Goal: Communication & Community: Answer question/provide support

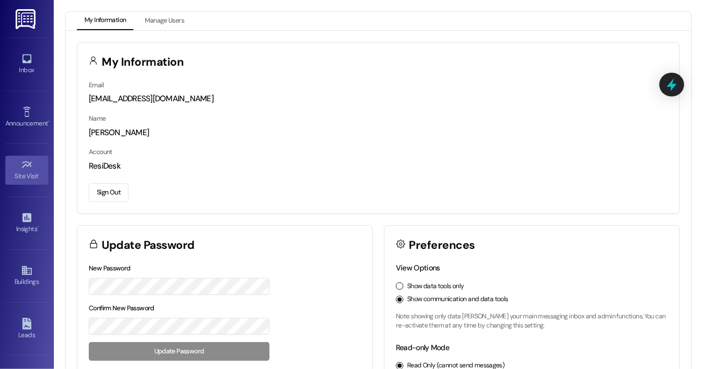
click at [31, 173] on div "Site Visit •" at bounding box center [27, 176] width 54 height 11
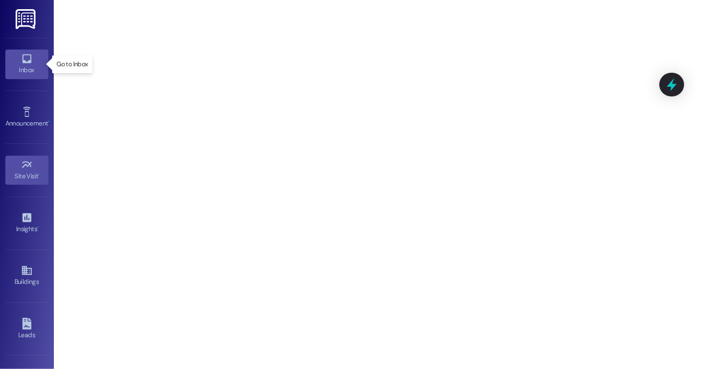
click at [22, 58] on icon at bounding box center [27, 59] width 12 height 12
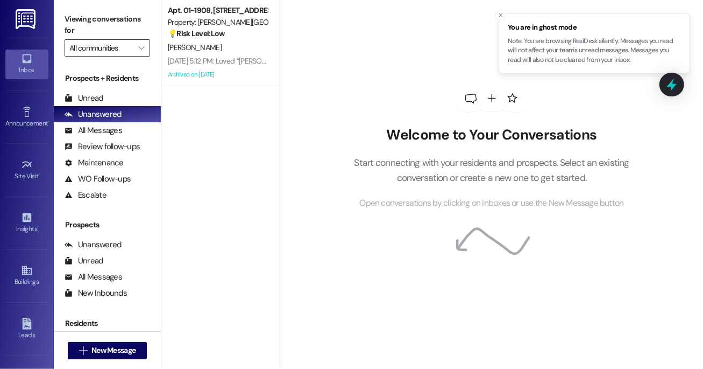
click at [125, 42] on input "All communities" at bounding box center [100, 47] width 63 height 17
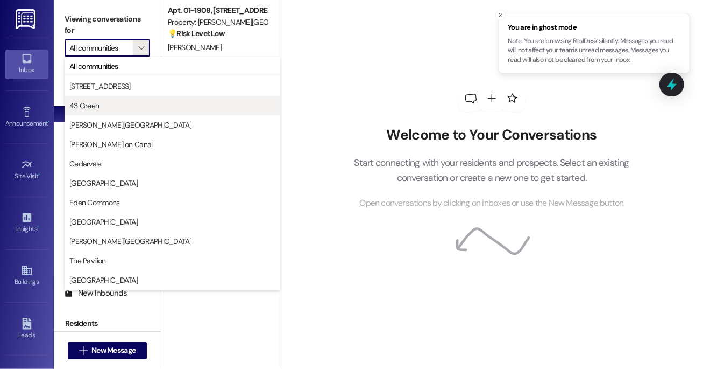
click at [117, 104] on span "43 Green" at bounding box center [172, 105] width 206 height 11
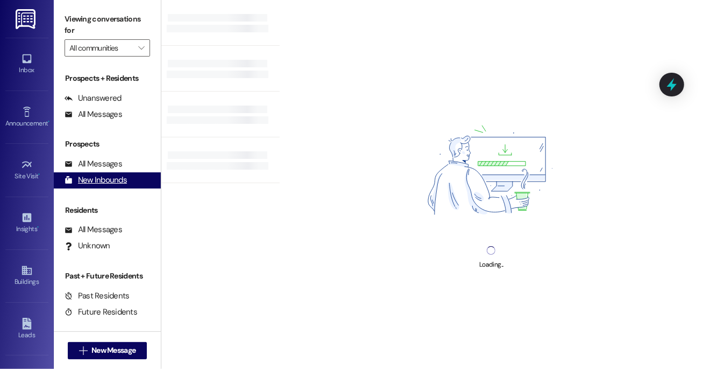
type input "43 Green"
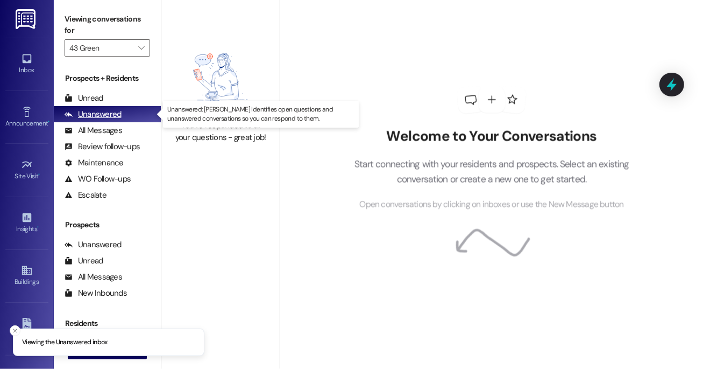
click at [101, 116] on div "Unanswered" at bounding box center [93, 114] width 57 height 11
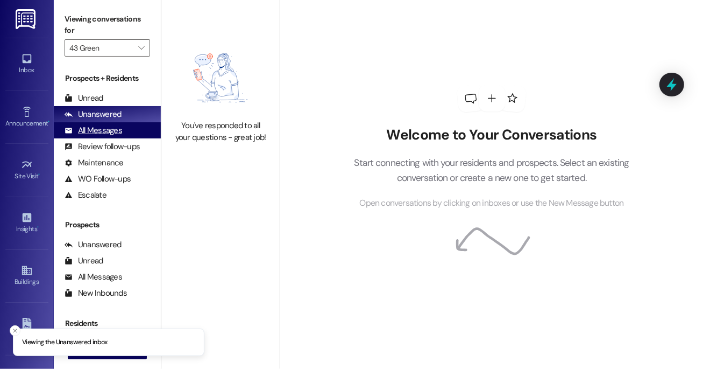
click at [124, 136] on div "All Messages (undefined)" at bounding box center [107, 130] width 107 height 16
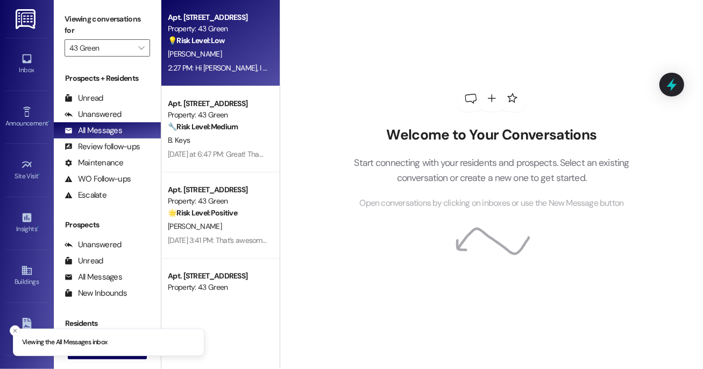
click at [224, 46] on div "Apt. [STREET_ADDRESS] Property: 43 Green 💡 Risk Level: Low The resident is inqu…" at bounding box center [218, 29] width 102 height 37
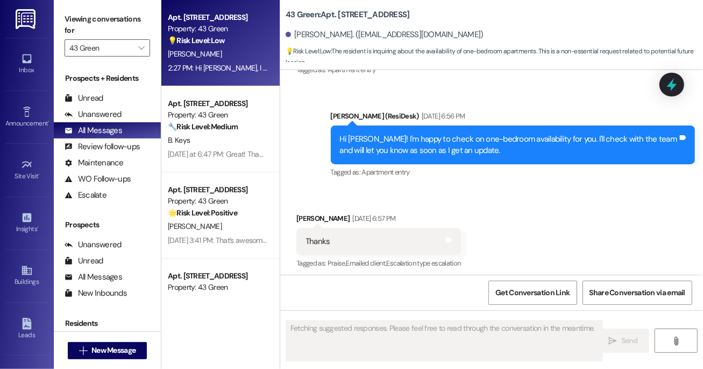
scroll to position [279, 0]
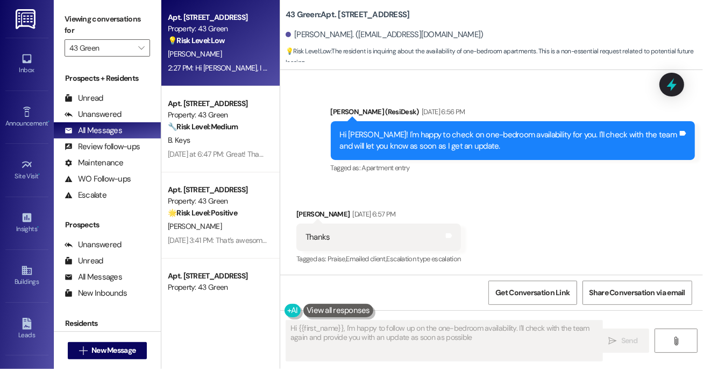
type textarea "Hi {{first_name}}, I'm happy to follow up on the one-bedroom availability. I'll…"
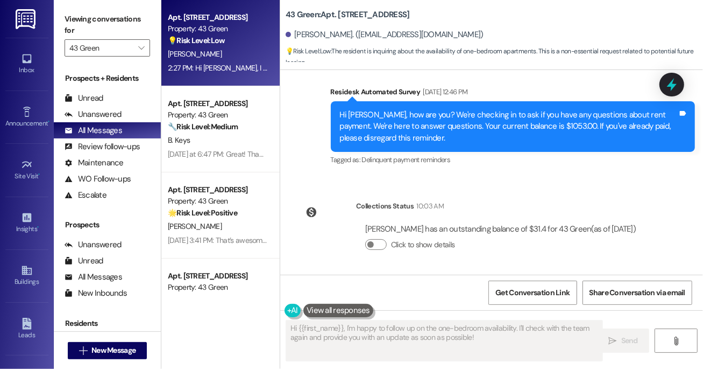
scroll to position [738, 0]
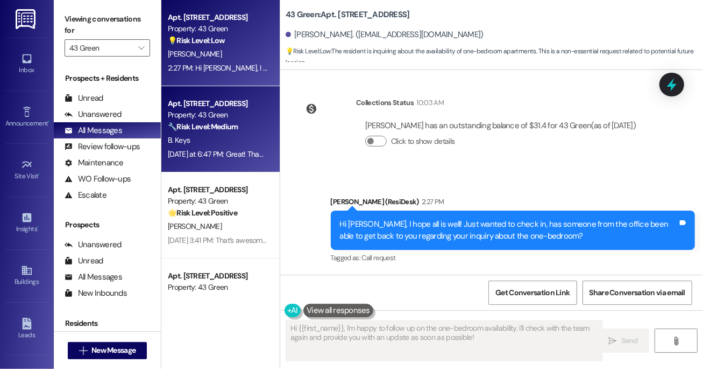
click at [268, 112] on div "Apt. [STREET_ADDRESS] Property: 43 Green 🔧 Risk Level: Medium The resident indi…" at bounding box center [220, 129] width 118 height 86
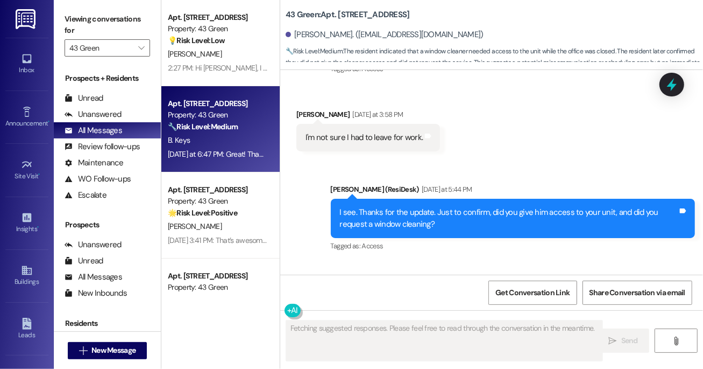
scroll to position [4020, 0]
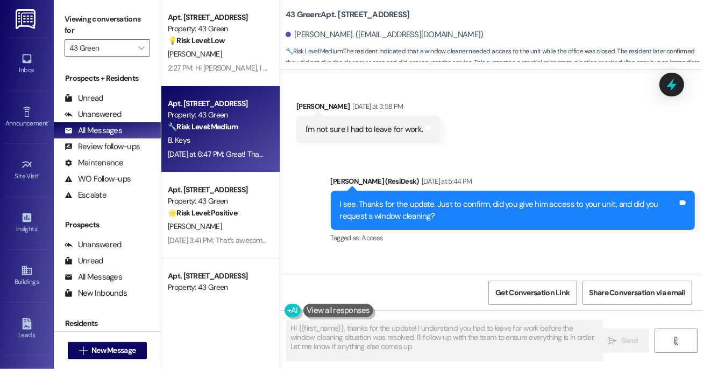
type textarea "Hi {{first_name}}, thanks for the update! I understand you had to leave for wor…"
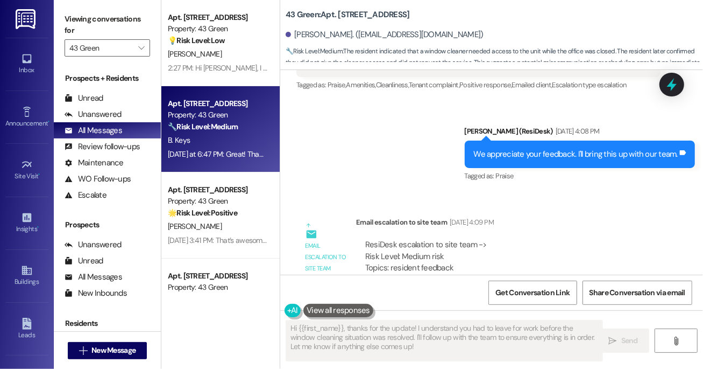
scroll to position [2073, 0]
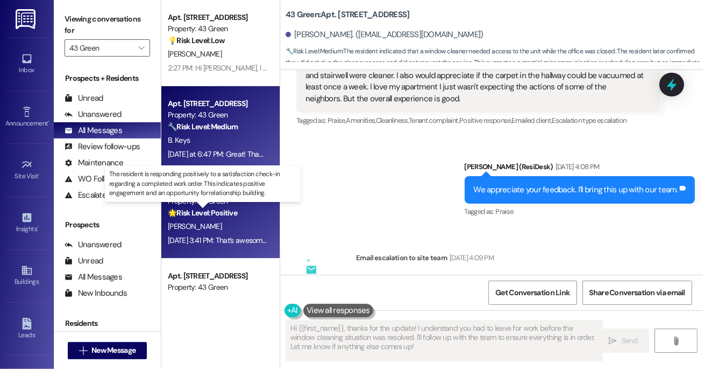
click at [232, 208] on strong "🌟 Risk Level: Positive" at bounding box center [202, 213] width 69 height 10
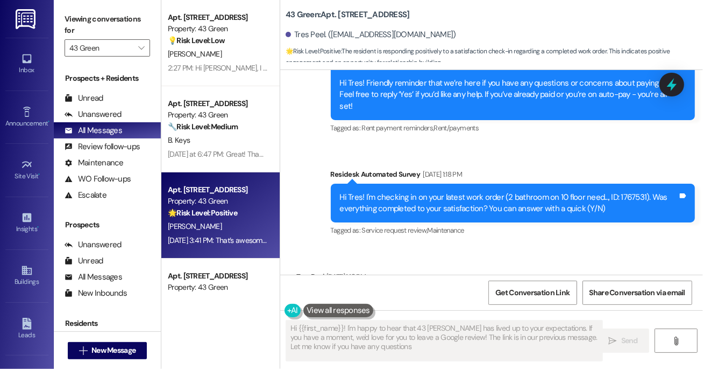
type textarea "Hi {{first_name}}! I'm happy to hear that 43 [PERSON_NAME] has lived up to your…"
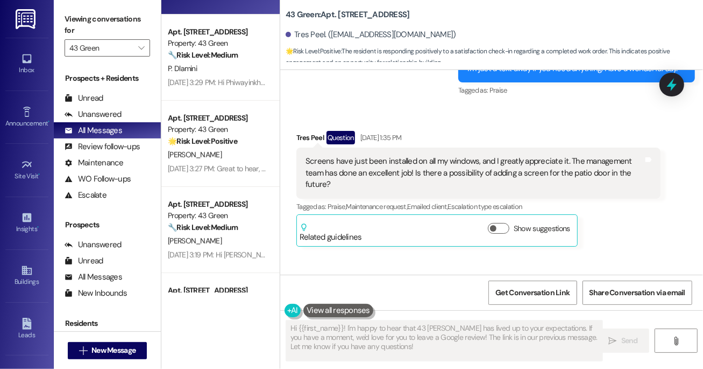
scroll to position [245, 0]
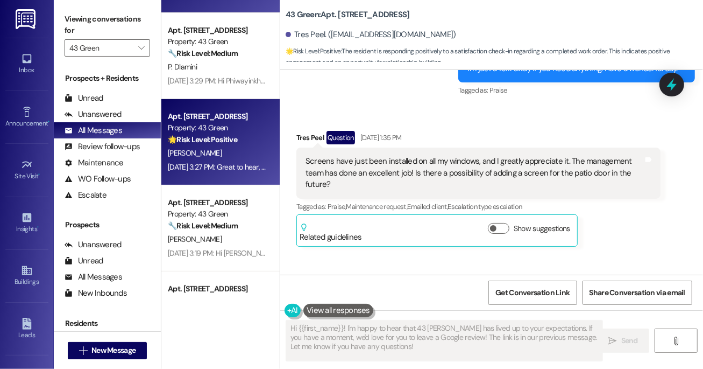
click at [208, 101] on div "Apt. [STREET_ADDRESS] Property: 43 Green 🌟 Risk Level: Positive The message is …" at bounding box center [220, 142] width 118 height 86
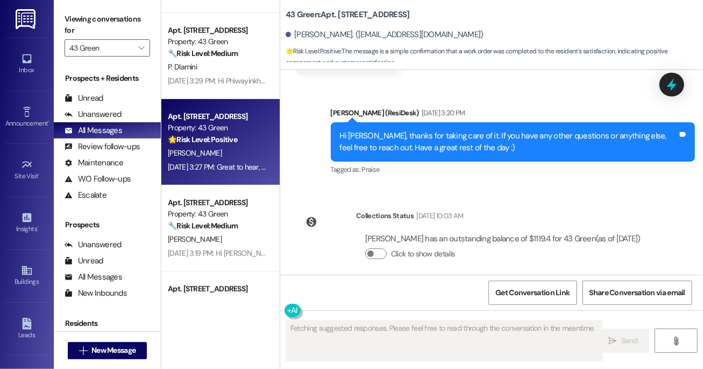
scroll to position [3058, 0]
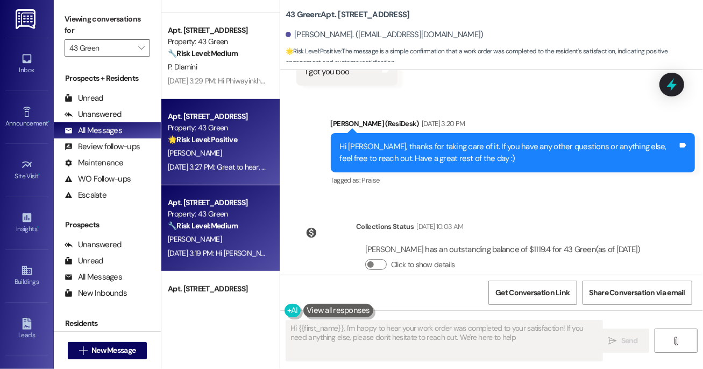
type textarea "Hi {{first_name}}, I'm happy to hear your work order was completed to your sati…"
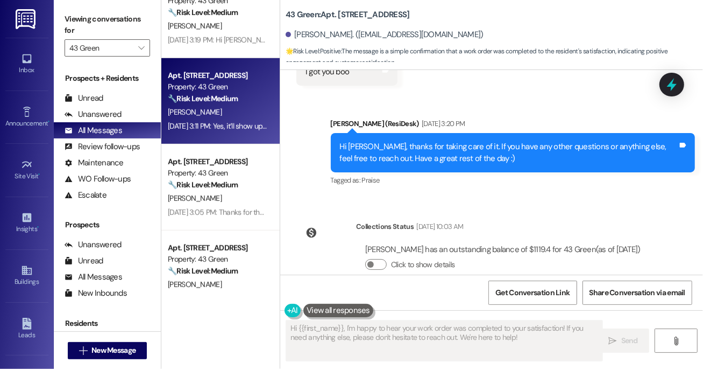
scroll to position [467, 0]
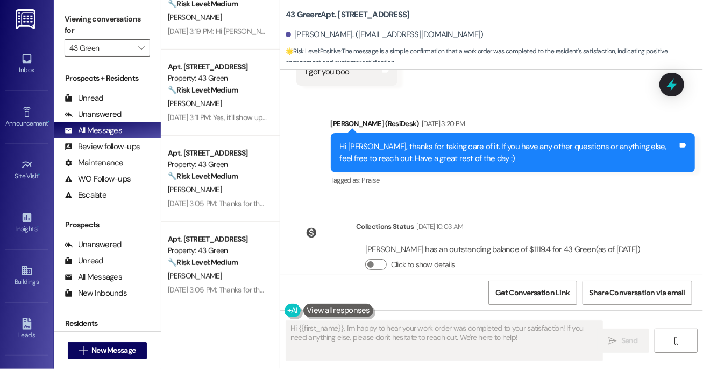
click at [210, 168] on div "Property: 43 Green" at bounding box center [218, 164] width 100 height 11
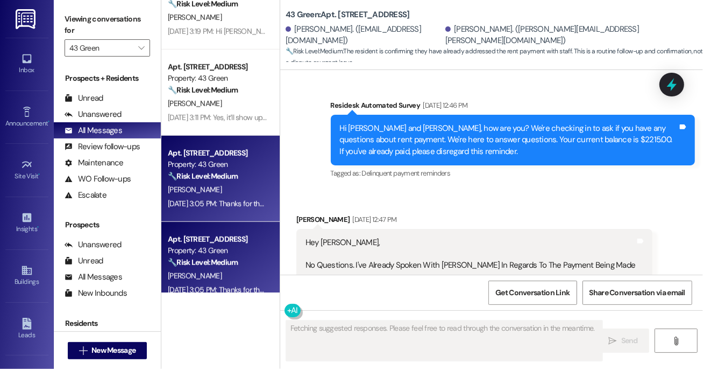
scroll to position [1702, 0]
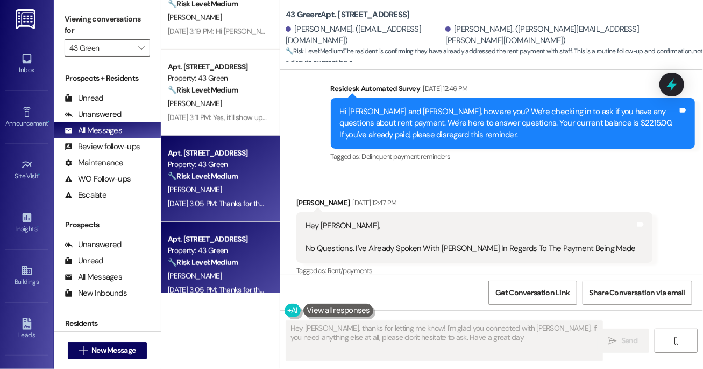
type textarea "Hey [PERSON_NAME], thanks for letting me know! I'm glad you connected with [PER…"
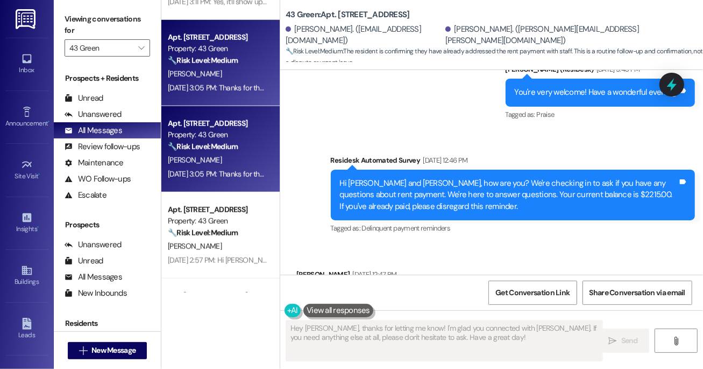
scroll to position [670, 0]
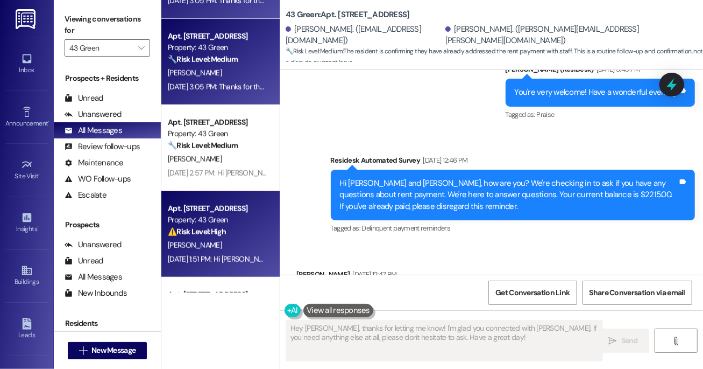
click at [231, 208] on div "Apt. [STREET_ADDRESS]" at bounding box center [218, 208] width 100 height 11
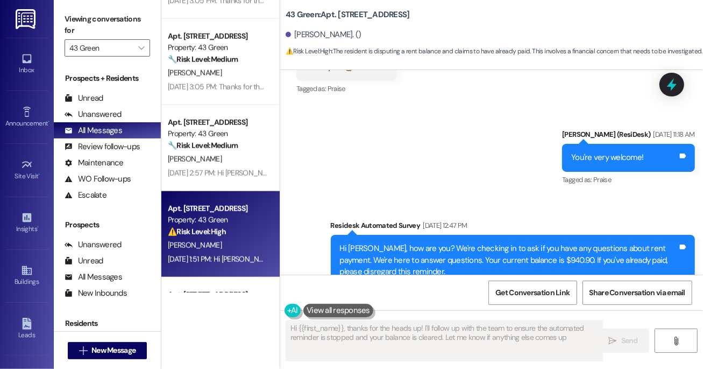
type textarea "Hi {{first_name}}, thanks for the heads up! I'll follow up with the team to ens…"
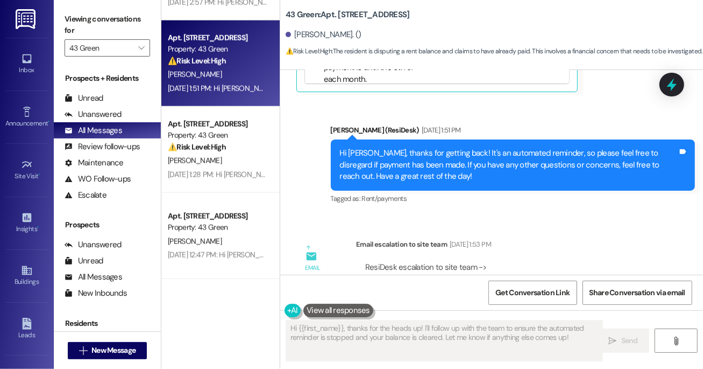
scroll to position [863, 0]
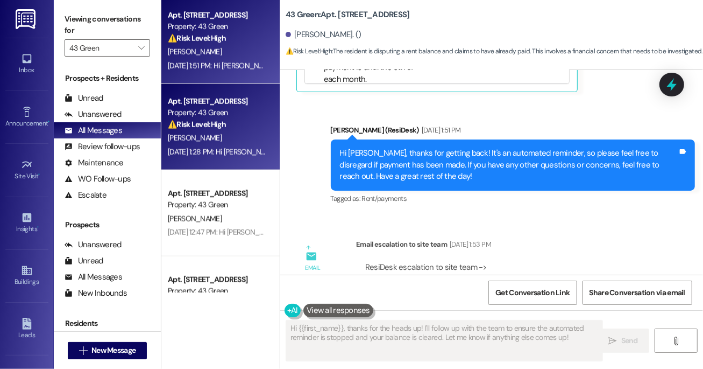
click at [221, 139] on div "[PERSON_NAME]" at bounding box center [218, 137] width 102 height 13
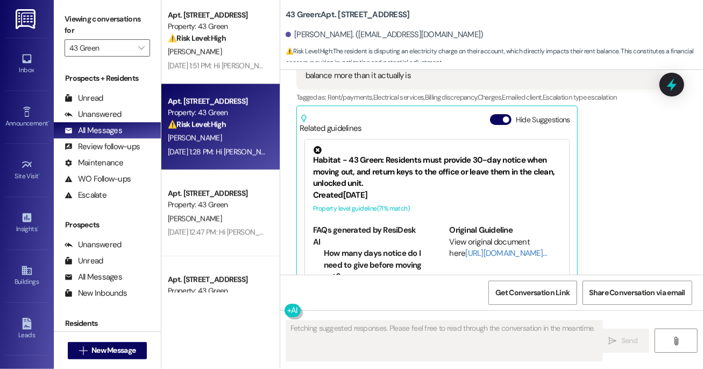
scroll to position [2167, 0]
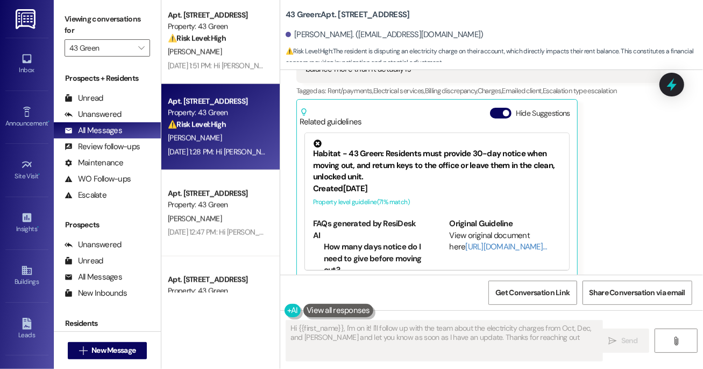
type textarea "Hi {{first_name}}, I'm on it! I'll follow up with the team about the electricit…"
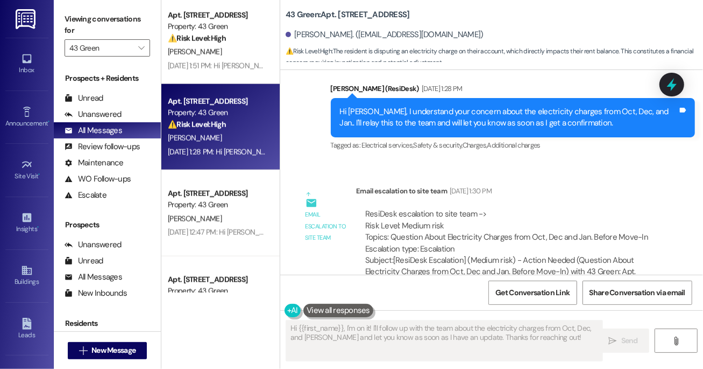
scroll to position [2414, 0]
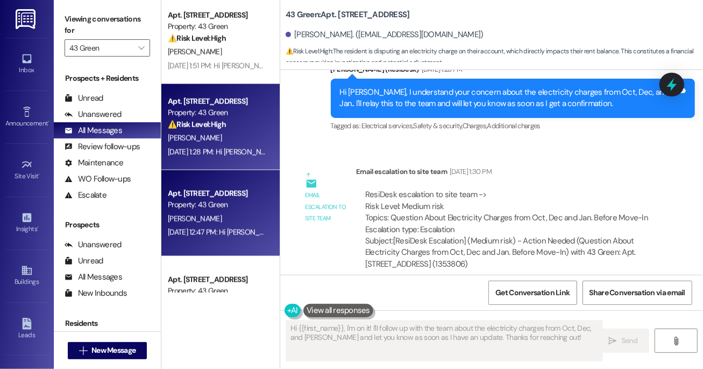
click at [206, 250] on div "Apt. 302, Phase 2 [STREET_ADDRESS] Property: 43 Green [PERSON_NAME] [DATE] 12:4…" at bounding box center [220, 213] width 118 height 86
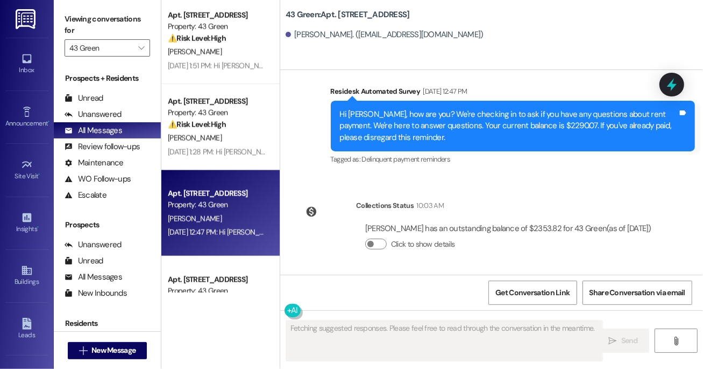
scroll to position [1356, 0]
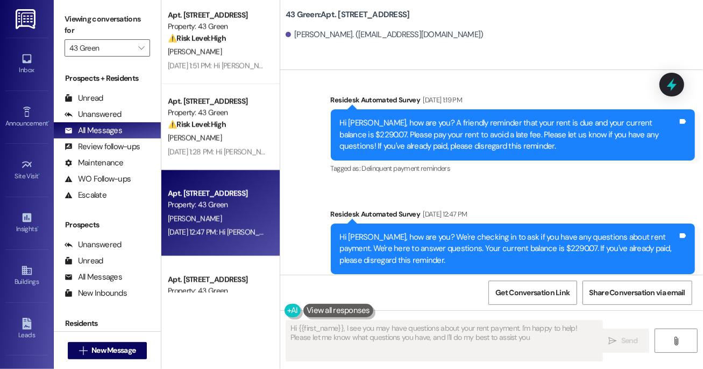
type textarea "Hi {{first_name}}, I see you may have questions about your rent payment. I'm ha…"
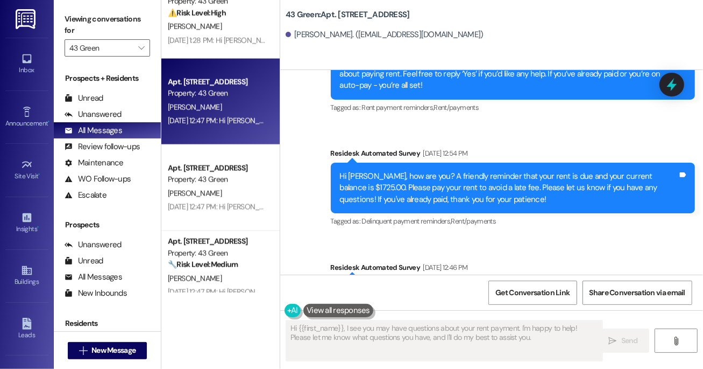
scroll to position [1049, 0]
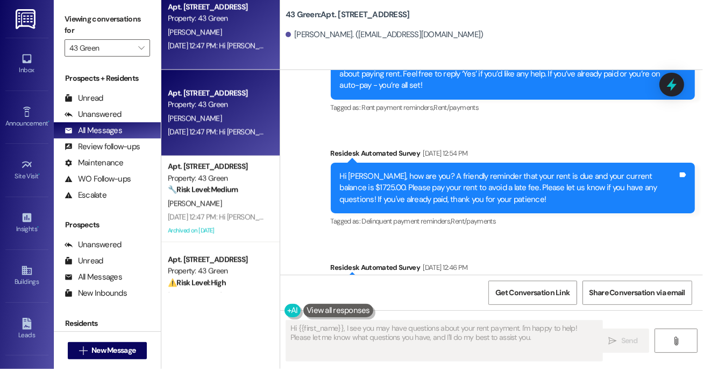
click at [217, 102] on div "Property: 43 Green" at bounding box center [218, 104] width 100 height 11
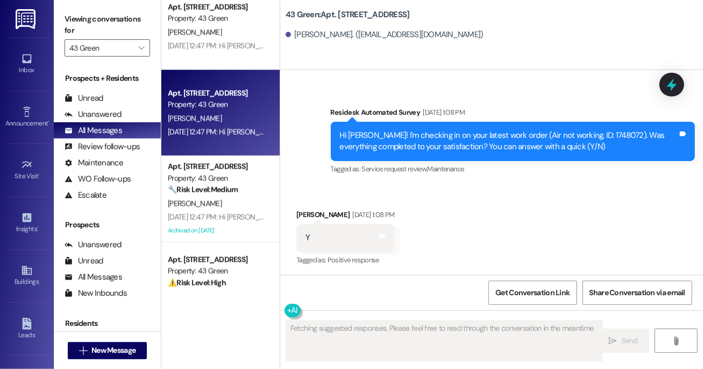
scroll to position [766, 0]
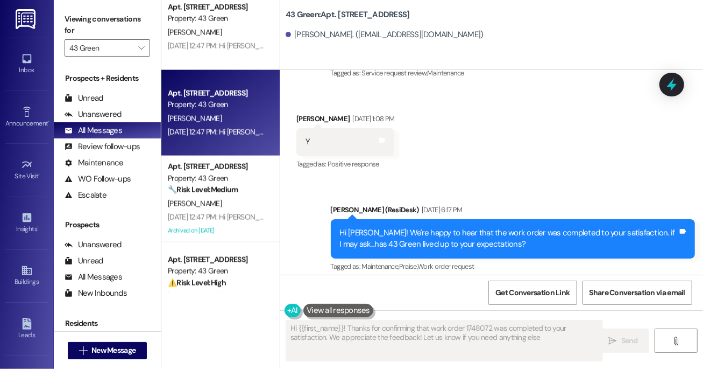
type textarea "Hi {{first_name}}! Thanks for confirming that work order 1748072 was completed …"
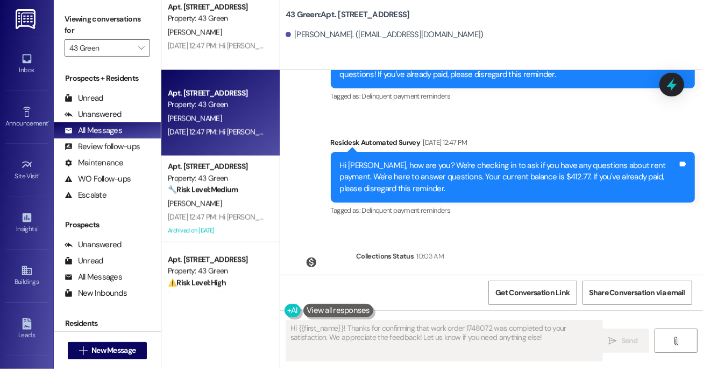
scroll to position [1195, 0]
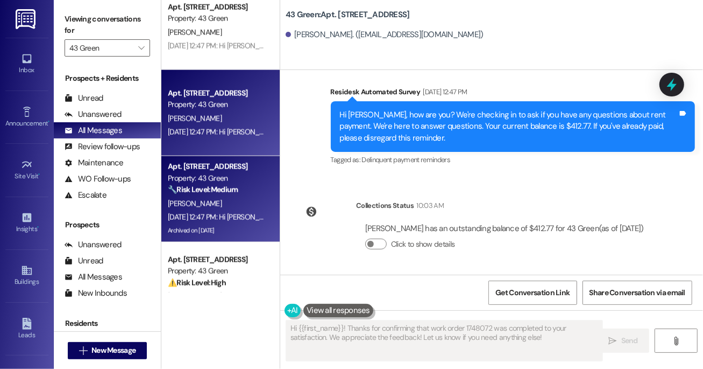
click at [233, 187] on strong "🔧 Risk Level: Medium" at bounding box center [203, 190] width 70 height 10
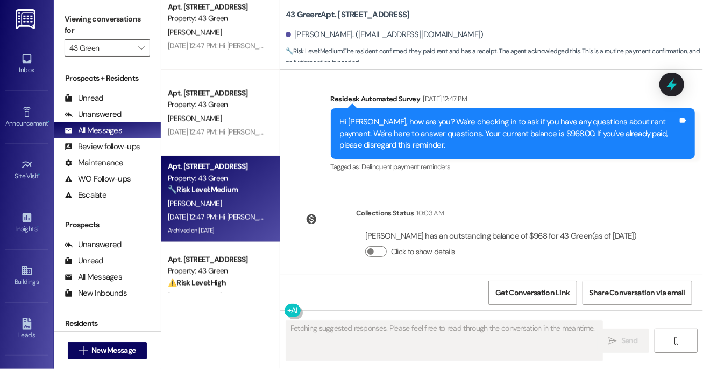
scroll to position [1937, 0]
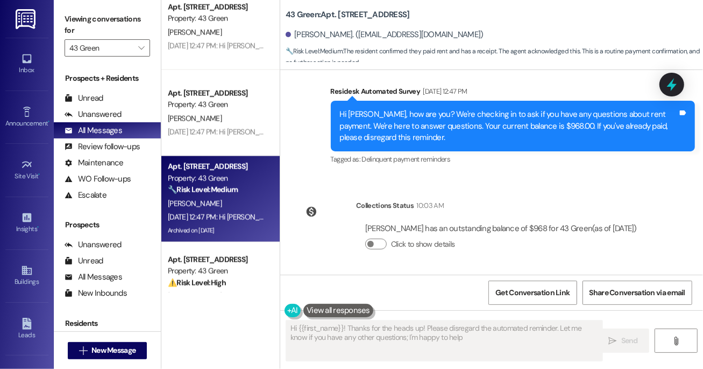
type textarea "Hi {{first_name}}! Thanks for the heads up! Please disregard the automated remi…"
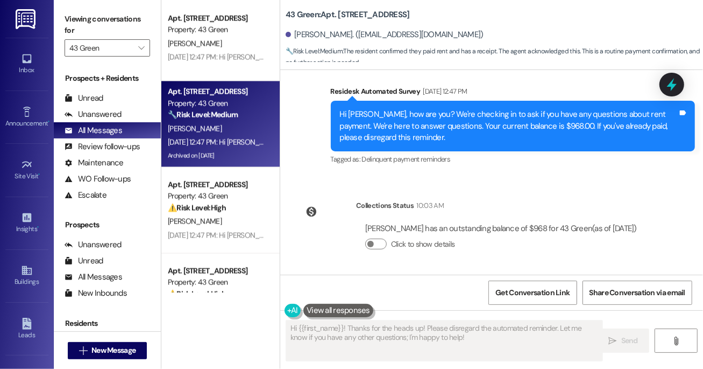
scroll to position [1126, 0]
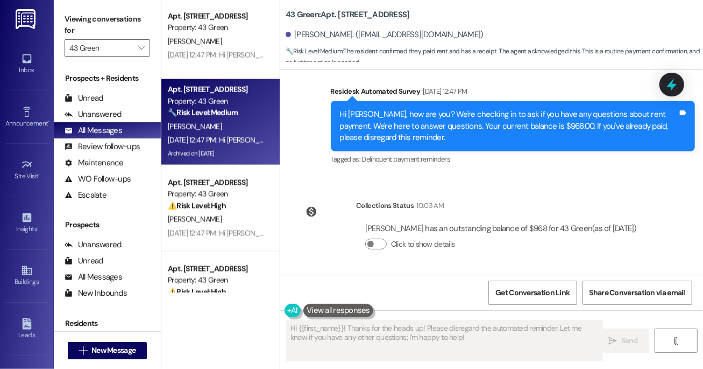
click at [199, 218] on span "[PERSON_NAME]" at bounding box center [195, 219] width 54 height 10
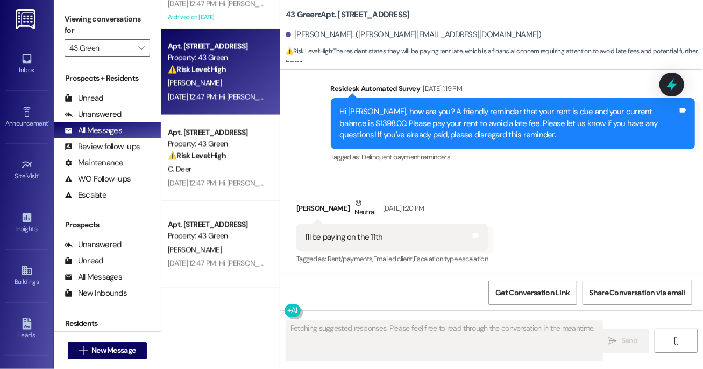
scroll to position [1265, 0]
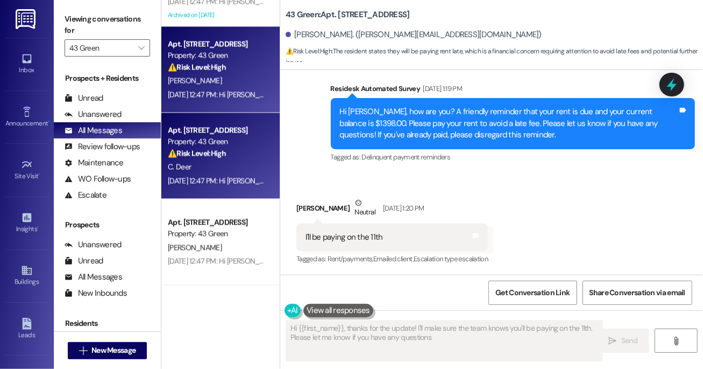
type textarea "Hi {{first_name}}, thanks for the update! I'll make sure the team knows you'll …"
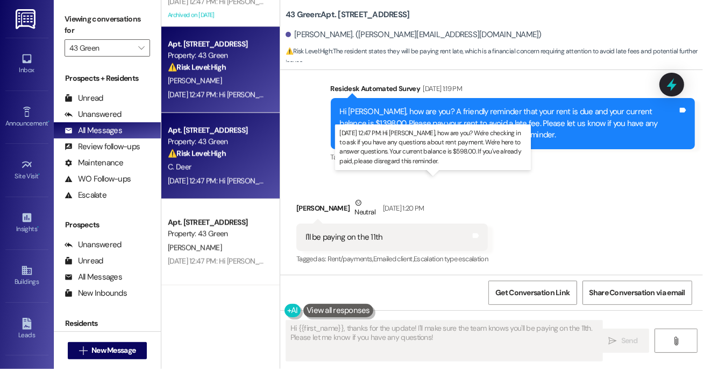
click at [211, 176] on div "[DATE] 12:47 PM: Hi [PERSON_NAME], how are you? We're checking in to ask if you…" at bounding box center [544, 181] width 753 height 10
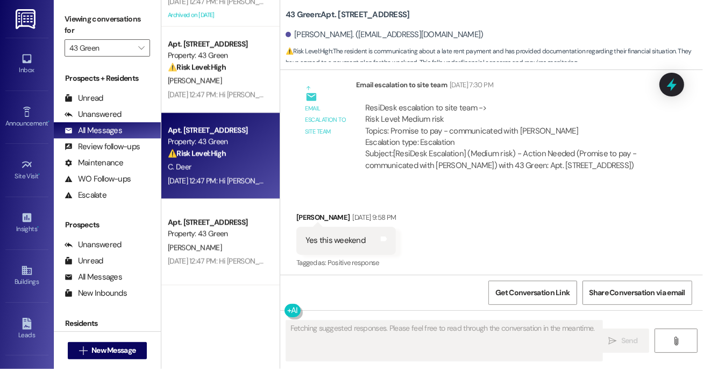
scroll to position [2446, 0]
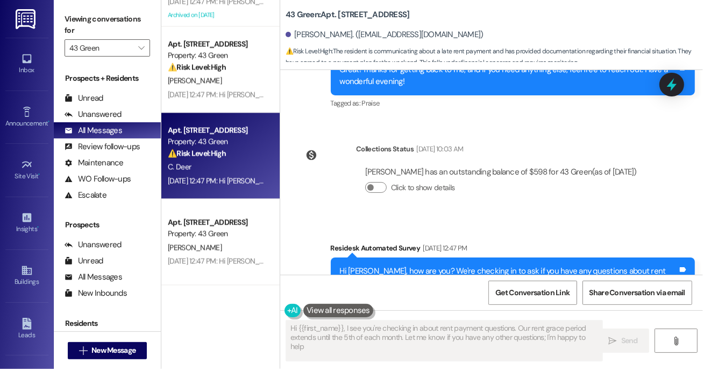
type textarea "Hi {{first_name}}, I see you're checking in about rent payment questions. Our r…"
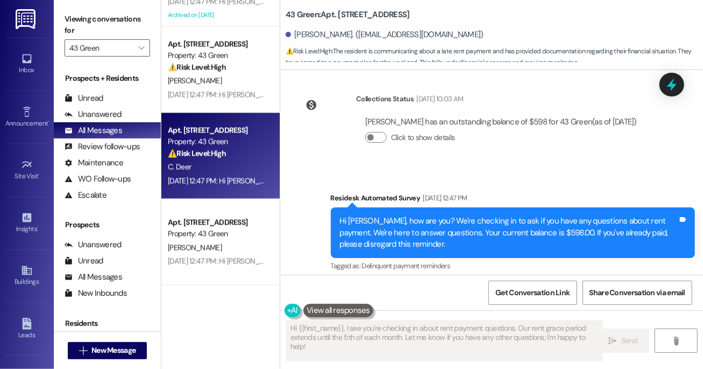
scroll to position [2864, 0]
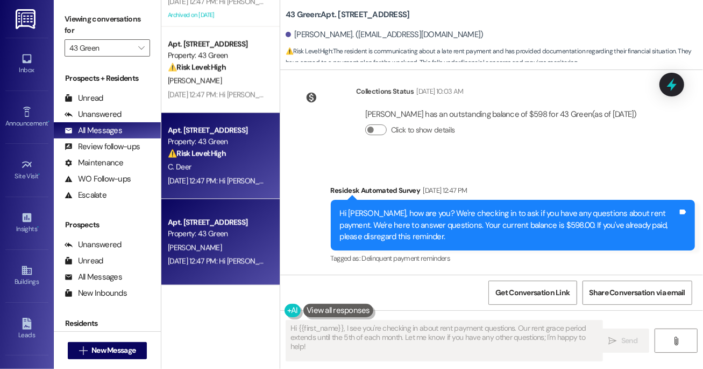
click at [211, 207] on div "Apt. 405, Phase 2 [STREET_ADDRESS] Property: 43 Green [PERSON_NAME] [DATE] 12:4…" at bounding box center [220, 242] width 118 height 86
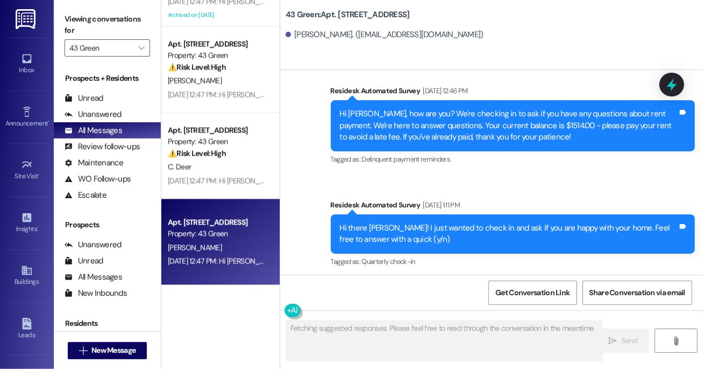
scroll to position [1089, 0]
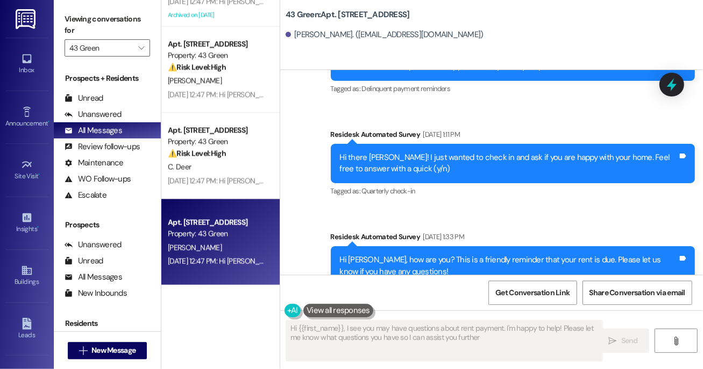
type textarea "Hi {{first_name}}, I see you may have questions about rent payment. I'm happy t…"
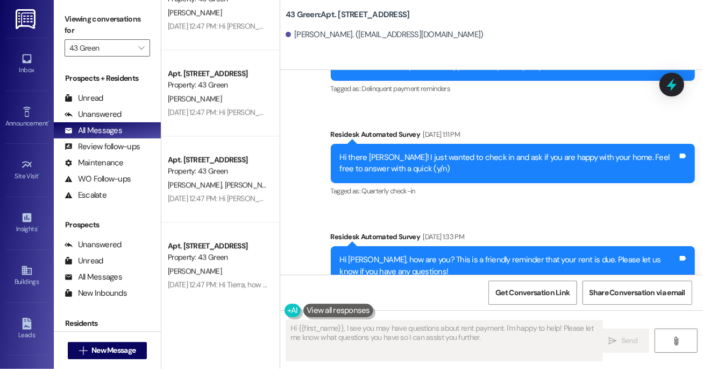
scroll to position [1633, 0]
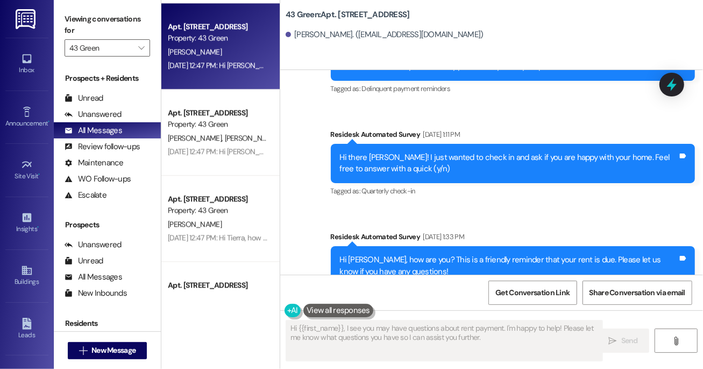
click at [182, 84] on div "Apt. 410, Phase 2 [STREET_ADDRESS] Property: [STREET_ADDRESS][PERSON_NAME] [DAT…" at bounding box center [220, 46] width 118 height 86
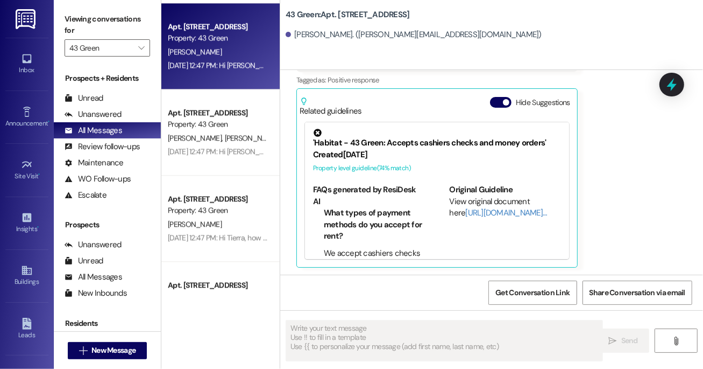
scroll to position [272, 0]
type textarea "Fetching suggested responses. Please feel free to read through the conversation…"
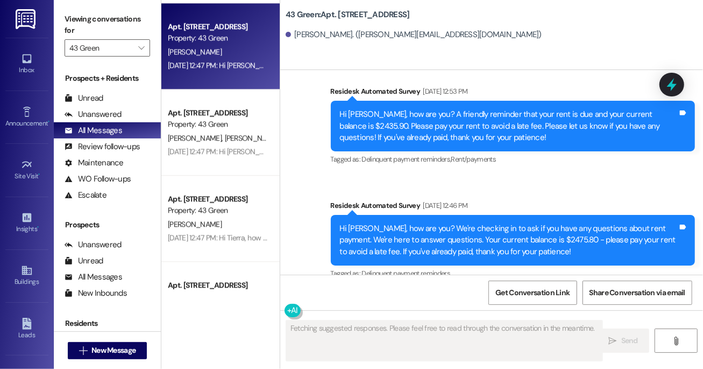
scroll to position [1261, 0]
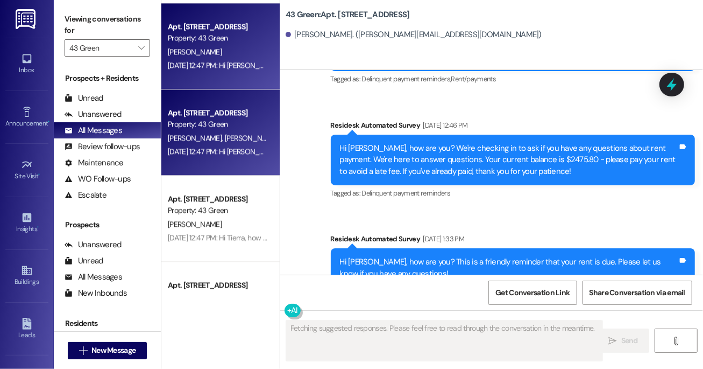
click at [180, 130] on div "Apt. 510, Phase 2 [STREET_ADDRESS] Property: [STREET_ADDRESS]" at bounding box center [218, 118] width 102 height 25
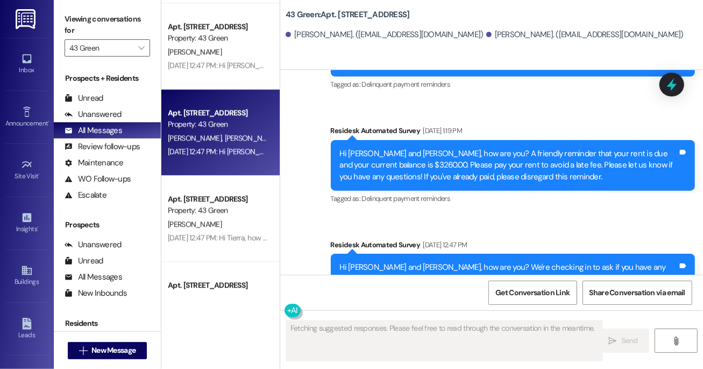
scroll to position [1491, 0]
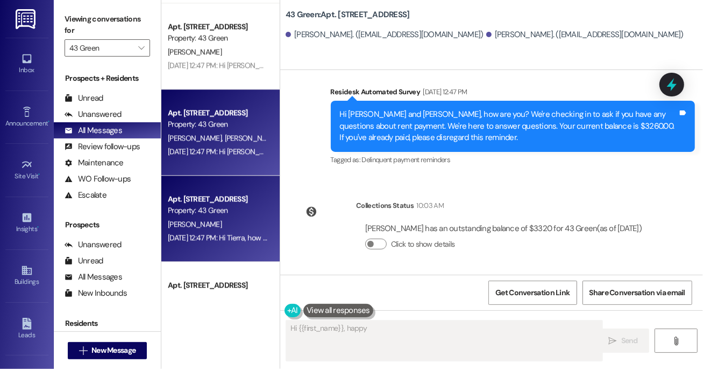
type textarea "Hi {{first_name}}, happy"
click at [213, 243] on div "[DATE] 12:47 PM: Hi Tierra, how are you? We're checking in to ask if you have a…" at bounding box center [218, 237] width 102 height 13
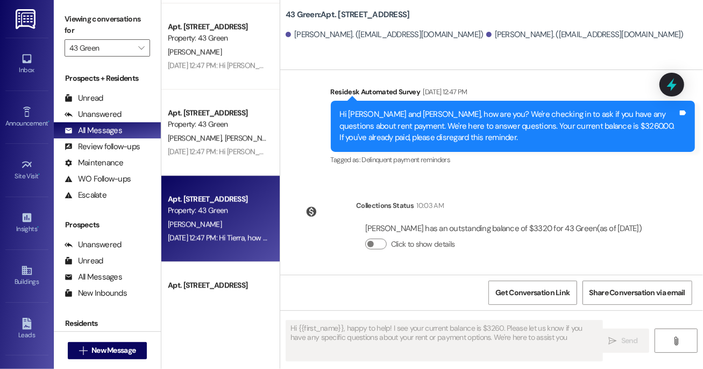
type textarea "Hi {{first_name}}, happy to help! I see your current balance is $3260. Please l…"
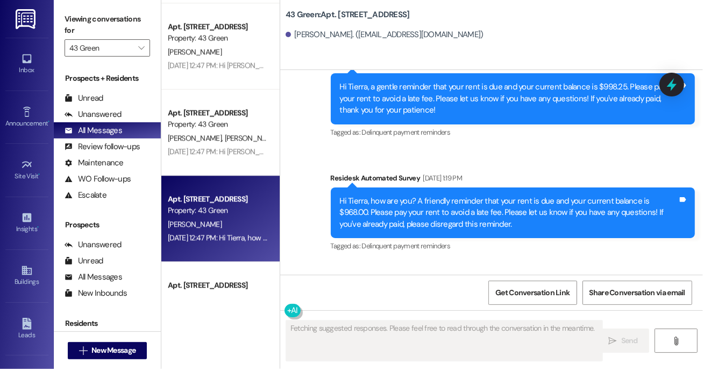
scroll to position [1470, 0]
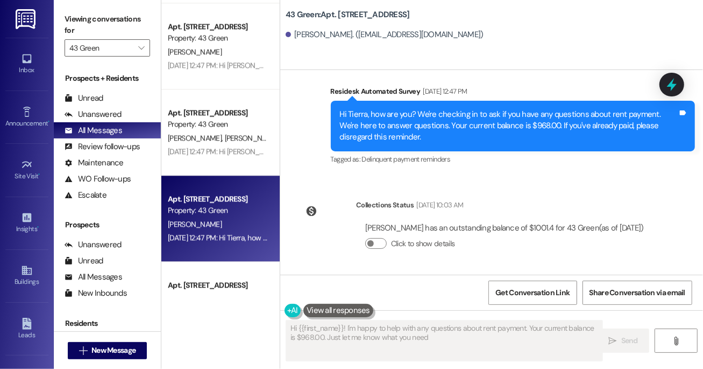
type textarea "Hi {{first_name}}! I'm happy to help with any questions about rent payment. You…"
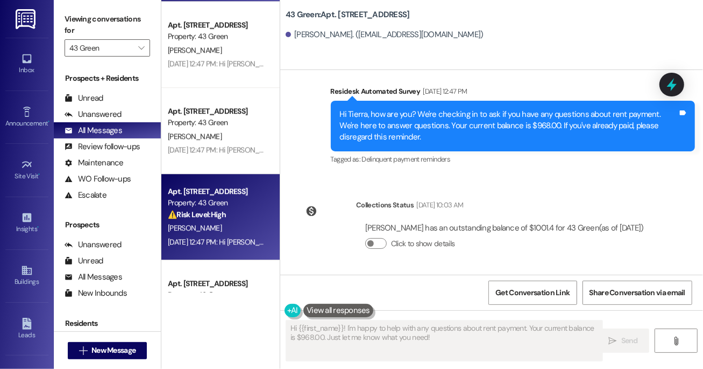
scroll to position [1899, 0]
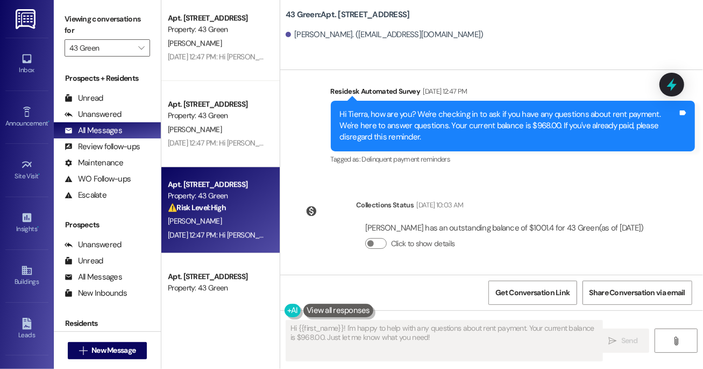
click at [234, 189] on div "Apt. [STREET_ADDRESS]" at bounding box center [218, 184] width 100 height 11
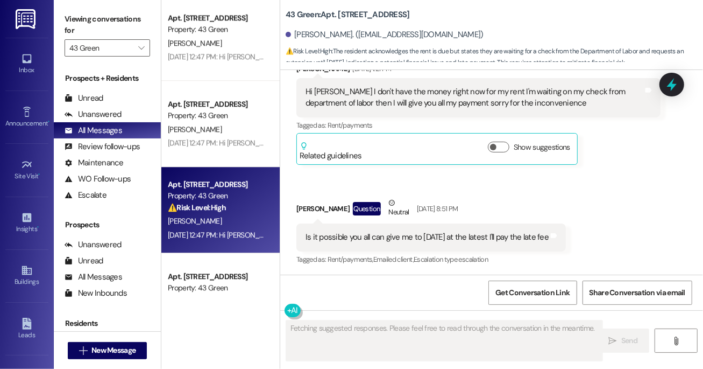
scroll to position [1035, 0]
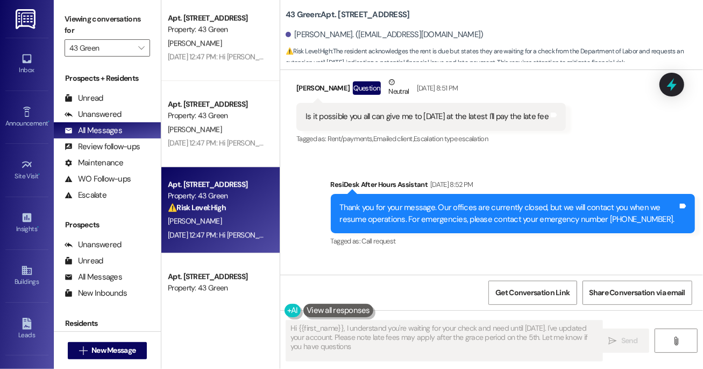
type textarea "Hi {{first_name}}, I understand you're waiting for your check and need until [D…"
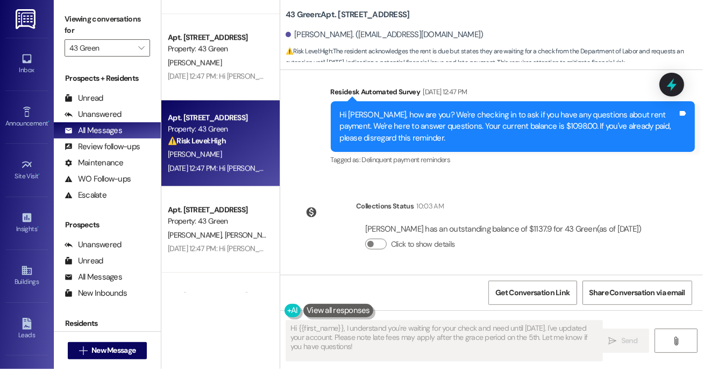
scroll to position [1970, 0]
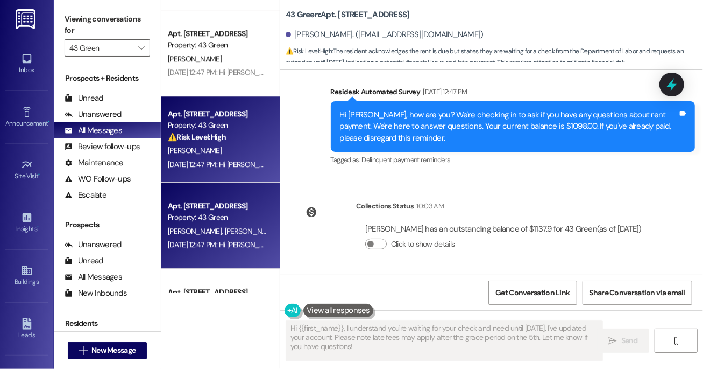
click at [199, 211] on div "Property: 43 Green" at bounding box center [218, 216] width 100 height 11
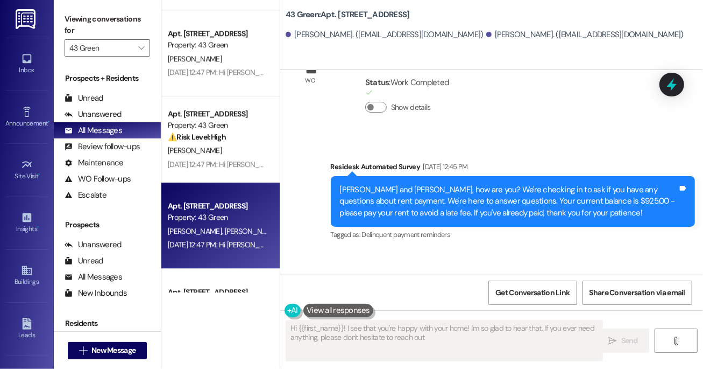
type textarea "Hi {{first_name}}! I see that you're happy with your home! I'm so glad to hear …"
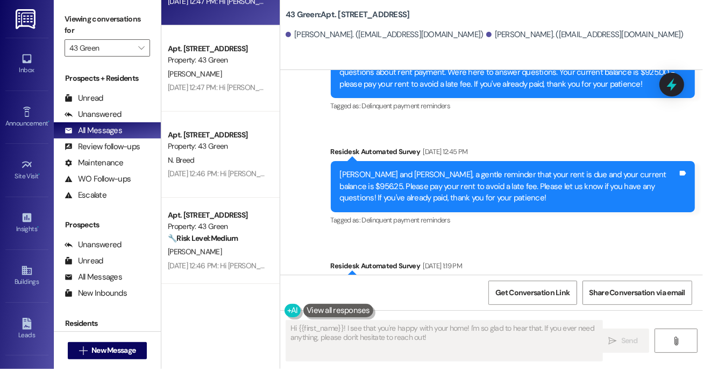
scroll to position [2225, 0]
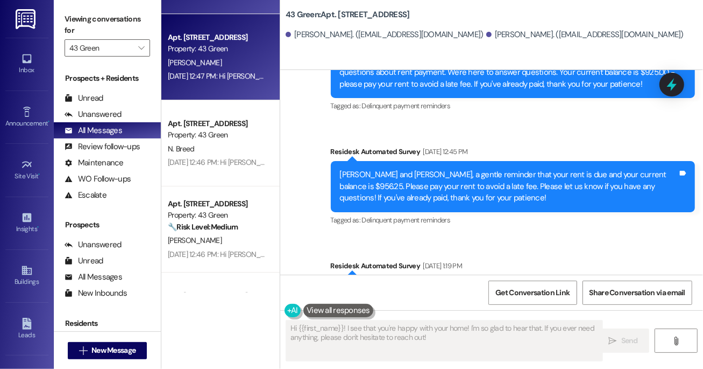
click at [237, 91] on div "Apt. 807, Phase 2 [STREET_ADDRESS] Property: [STREET_ADDRESS][GEOGRAPHIC_DATA] …" at bounding box center [220, 57] width 118 height 86
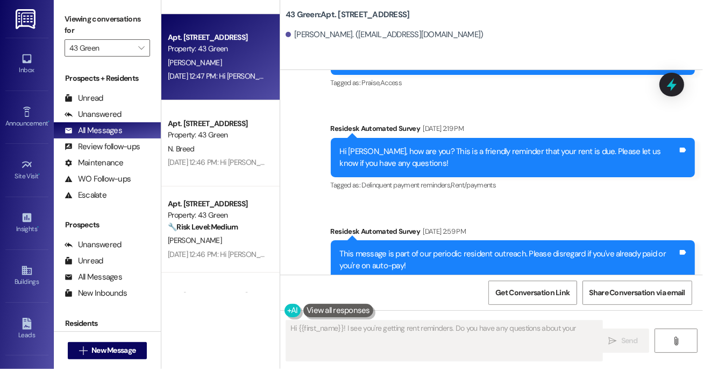
scroll to position [189, 0]
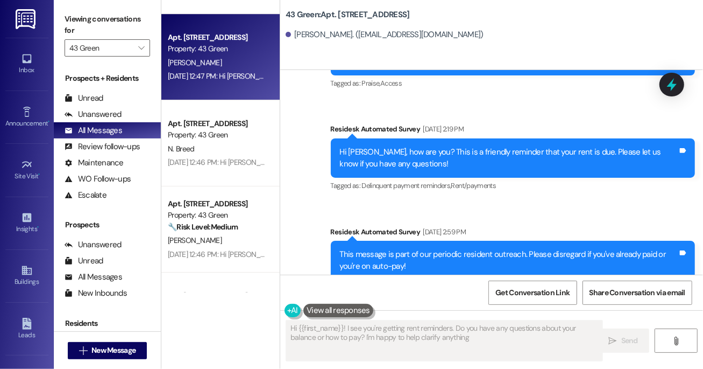
type textarea "Hi {{first_name}}! I see you're getting rent reminders. Do you have any questio…"
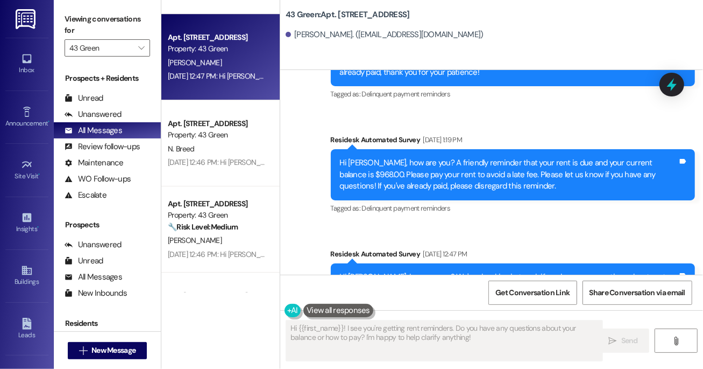
scroll to position [1588, 0]
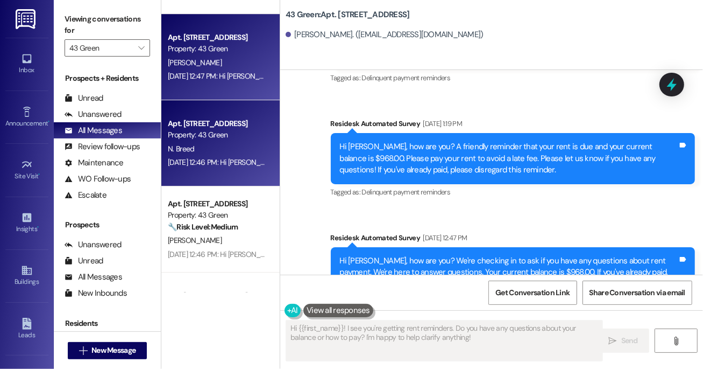
click at [224, 174] on div "Apt. 901, Phase 2 [STREET_ADDRESS] Property: [STREET_ADDRESS] Breed [DATE] 12:4…" at bounding box center [220, 143] width 118 height 86
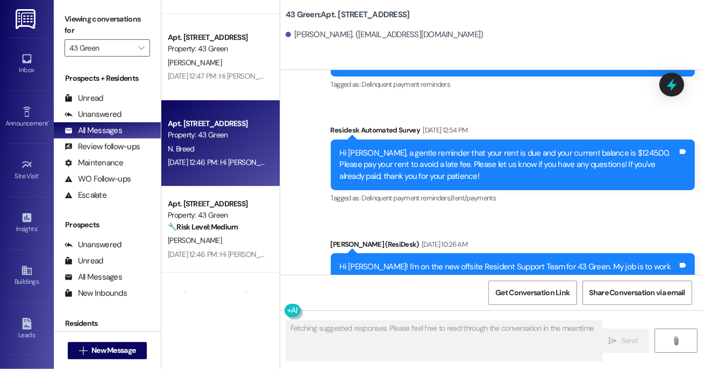
scroll to position [194, 0]
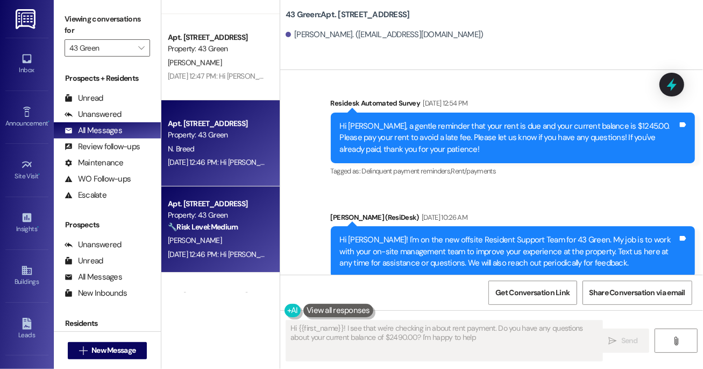
type textarea "Hi {{first_name}}! I see that we're checking in about rent payment. Do you have…"
click at [202, 229] on strong "🔧 Risk Level: Medium" at bounding box center [203, 227] width 70 height 10
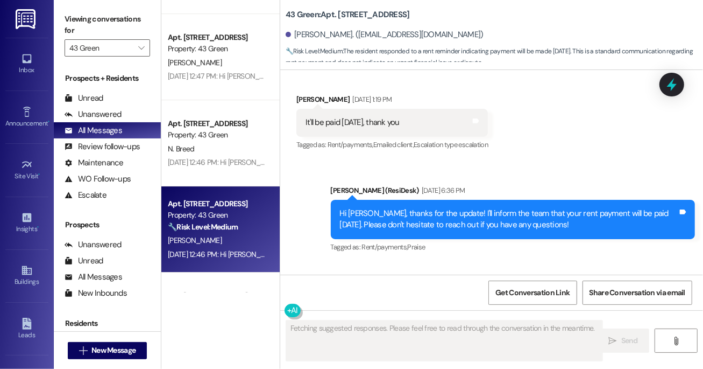
scroll to position [1878, 0]
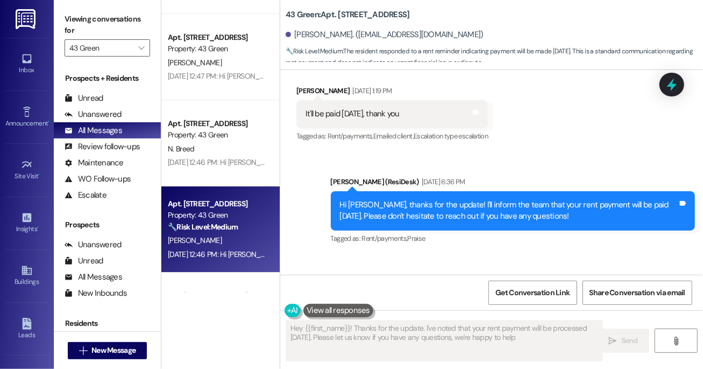
type textarea "Hey {{first_name}}! Thanks for the update. I've noted that your rent payment wi…"
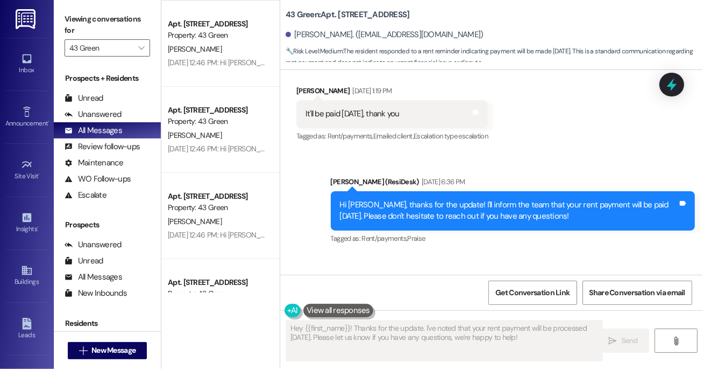
scroll to position [2507, 0]
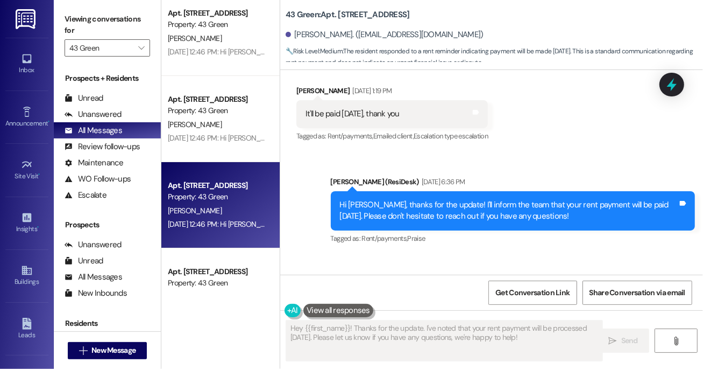
click at [214, 180] on div "Apt. [STREET_ADDRESS]" at bounding box center [218, 185] width 100 height 11
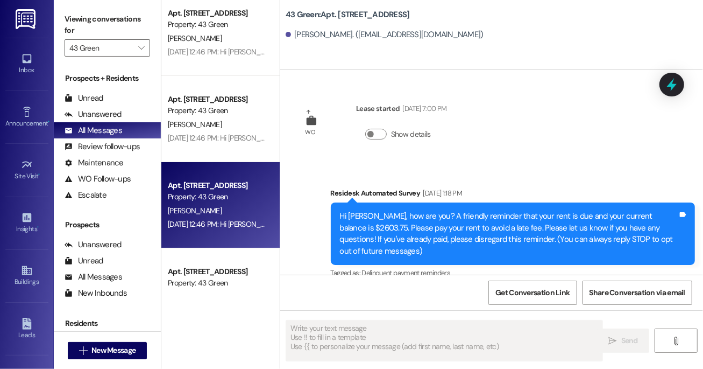
type textarea "Fetching suggested responses. Please feel free to read through the conversation…"
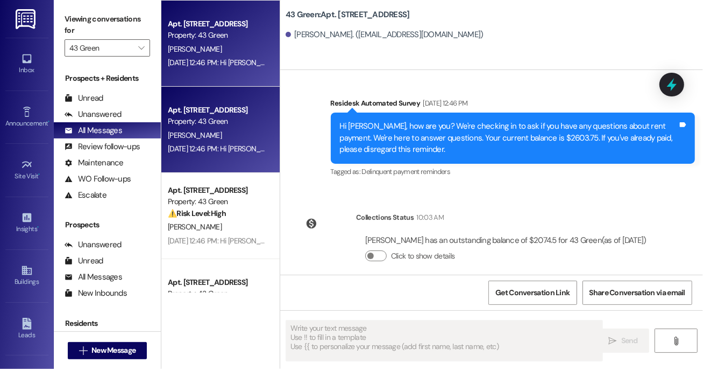
scroll to position [2698, 0]
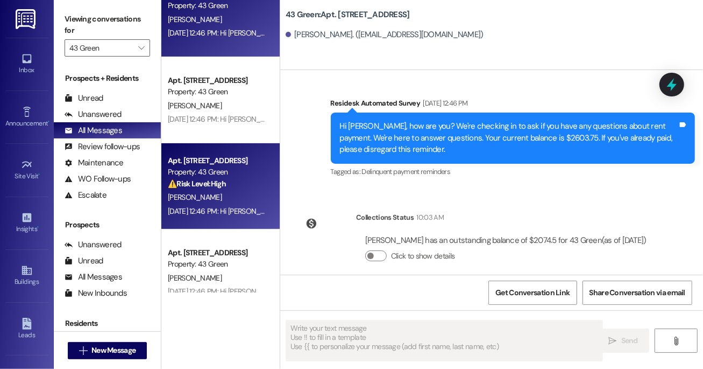
click at [206, 173] on div "Property: 43 Green" at bounding box center [218, 171] width 100 height 11
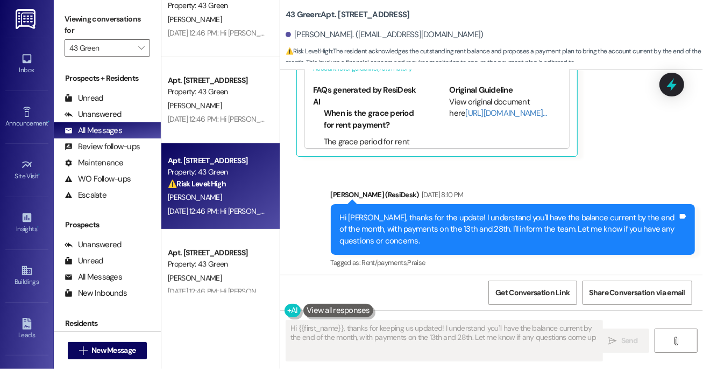
type textarea "Hi {{first_name}}, thanks for keeping us updated! I understand you'll have the …"
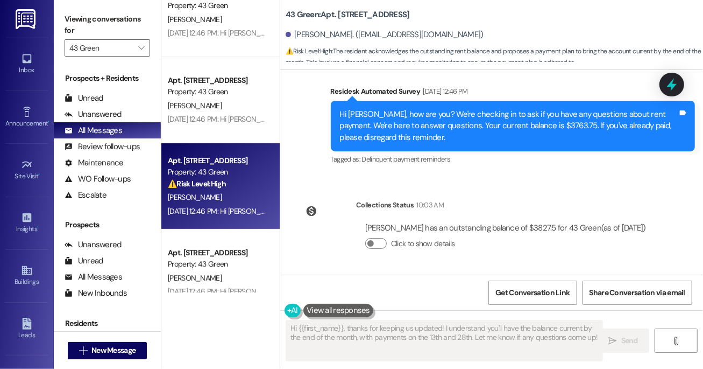
scroll to position [3306, 0]
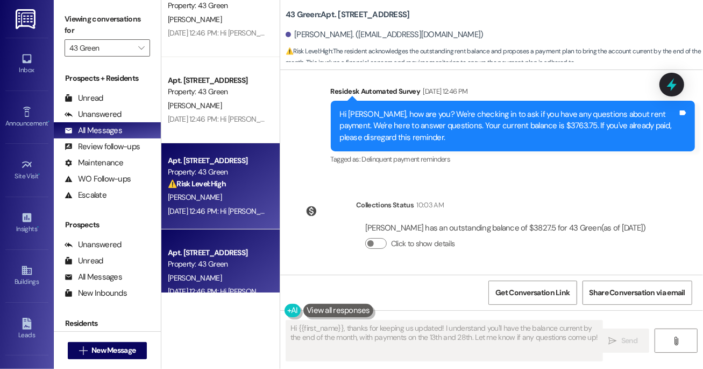
click at [171, 265] on div "Property: 43 Green" at bounding box center [218, 263] width 100 height 11
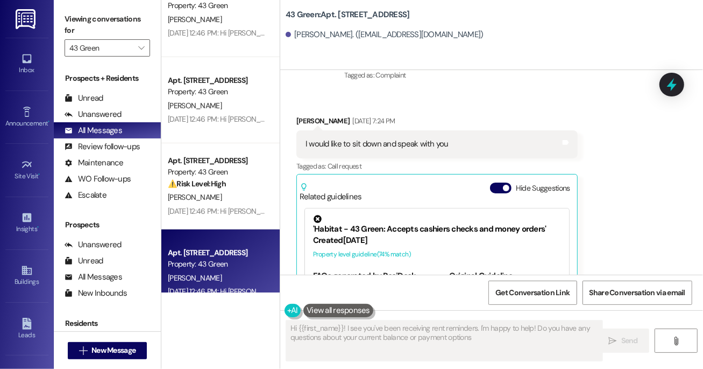
type textarea "Hi {{first_name}}! I see you've been receiving rent reminders. I'm happy to hel…"
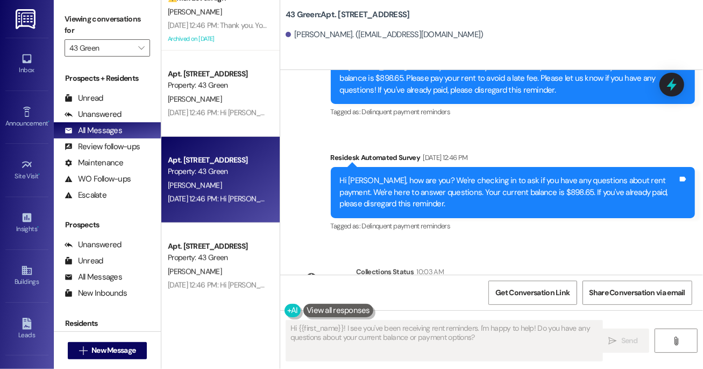
scroll to position [3053, 0]
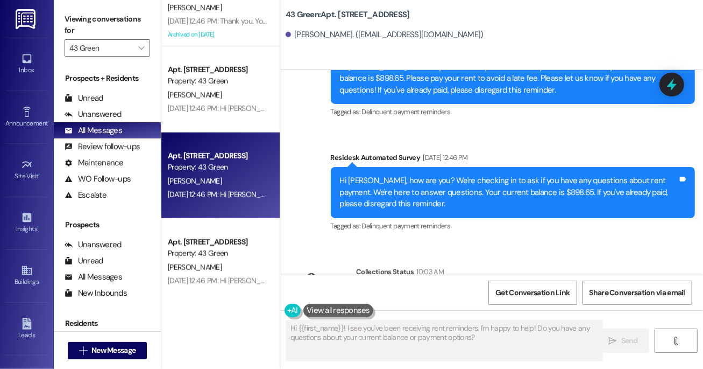
click at [212, 167] on div "Property: 43 Green" at bounding box center [218, 166] width 100 height 11
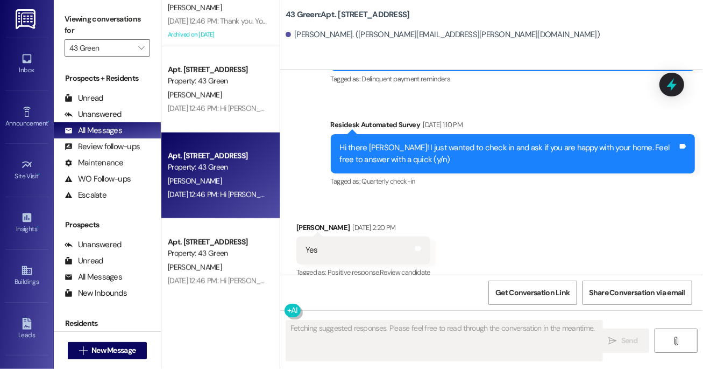
scroll to position [4492, 0]
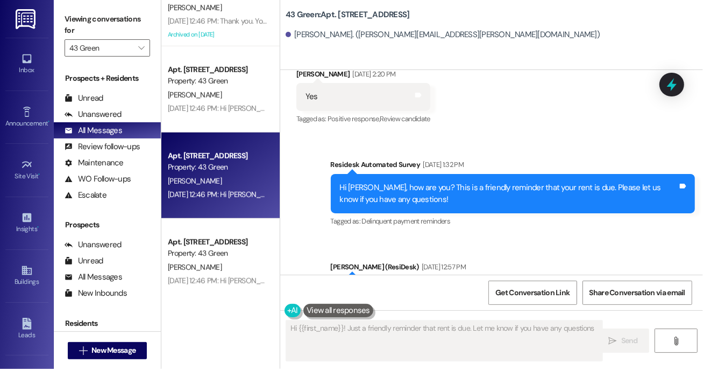
type textarea "Hi {{first_name}}! Just a friendly reminder that rent is due. Let me know if yo…"
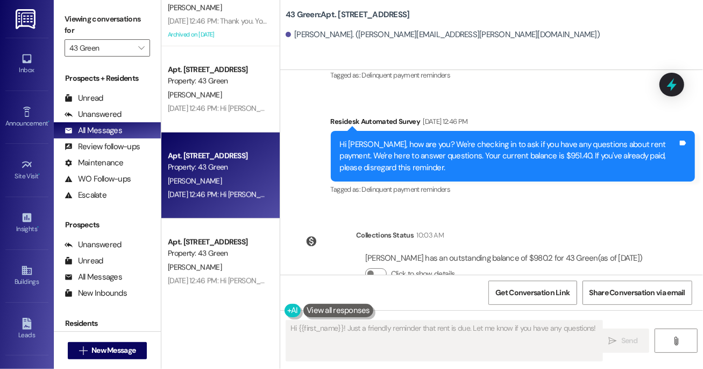
scroll to position [5434, 0]
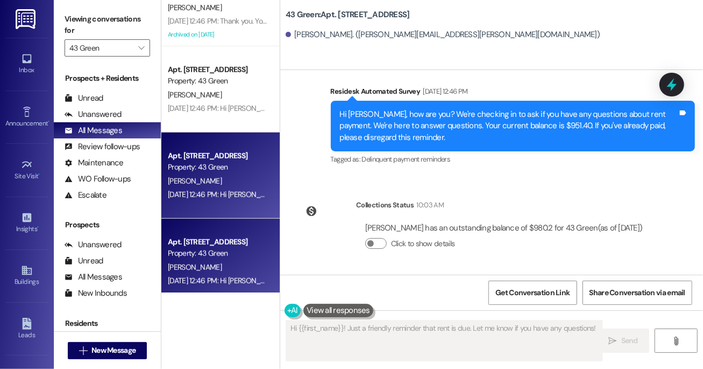
click at [206, 248] on div "Property: 43 Green" at bounding box center [218, 253] width 100 height 11
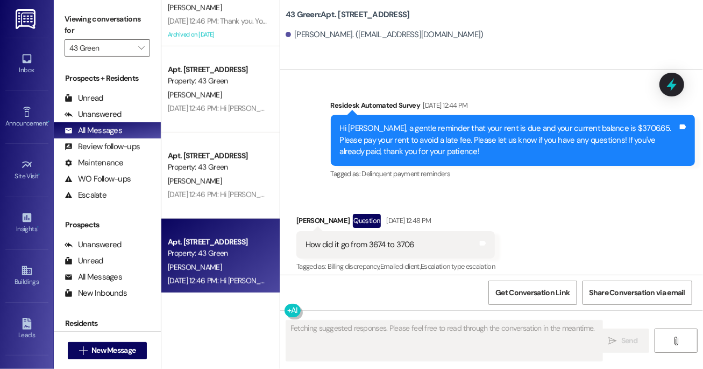
scroll to position [3374, 0]
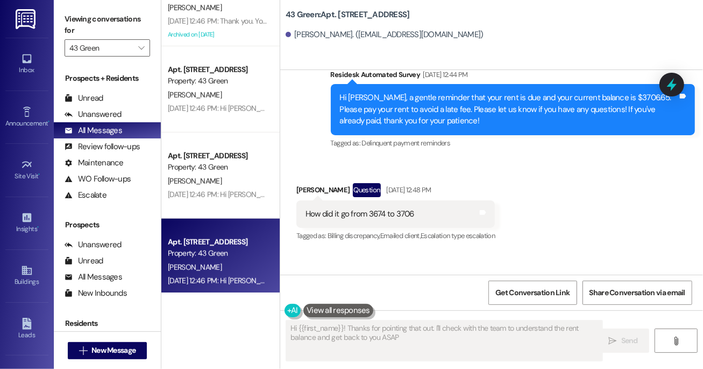
type textarea "Hi {{first_name}}! Thanks for pointing that out. I'll check with the team to un…"
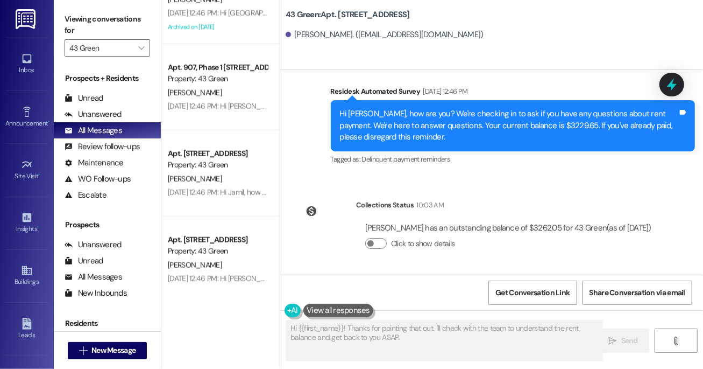
scroll to position [3449, 0]
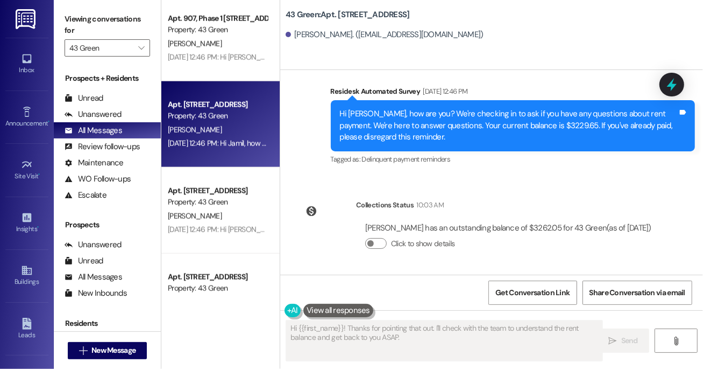
click at [197, 132] on div "[PERSON_NAME]" at bounding box center [218, 129] width 102 height 13
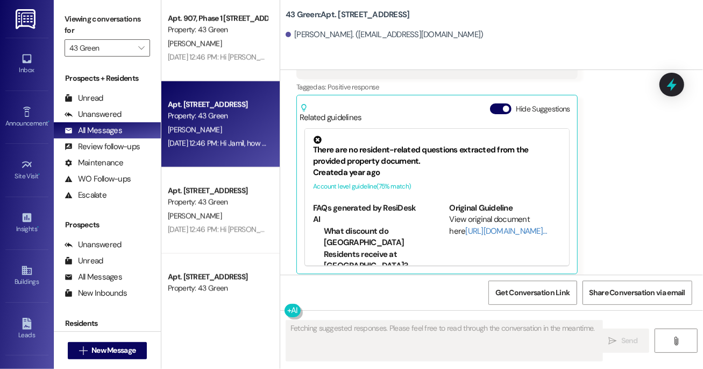
scroll to position [825, 0]
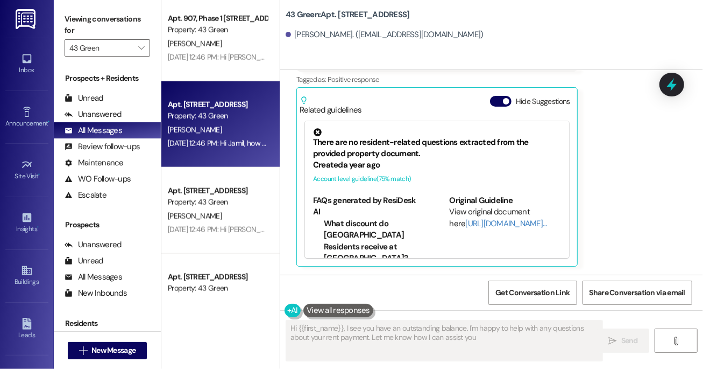
type textarea "Hi {{first_name}}, I see you have an outstanding balance. I'm happy to help wit…"
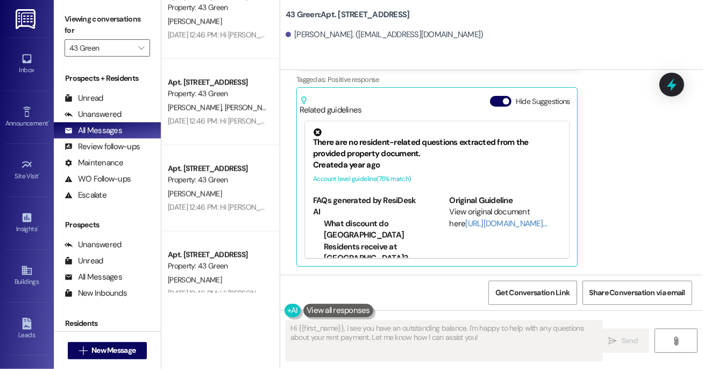
scroll to position [4033, 0]
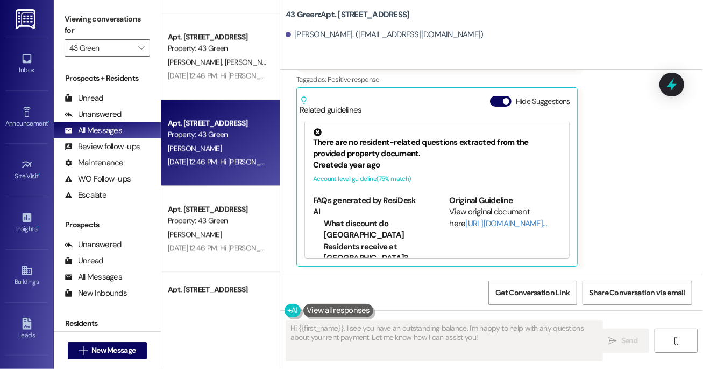
click at [214, 162] on div "[DATE] 12:46 PM: Hi [PERSON_NAME], how are you? We're checking in to ask if you…" at bounding box center [544, 162] width 753 height 10
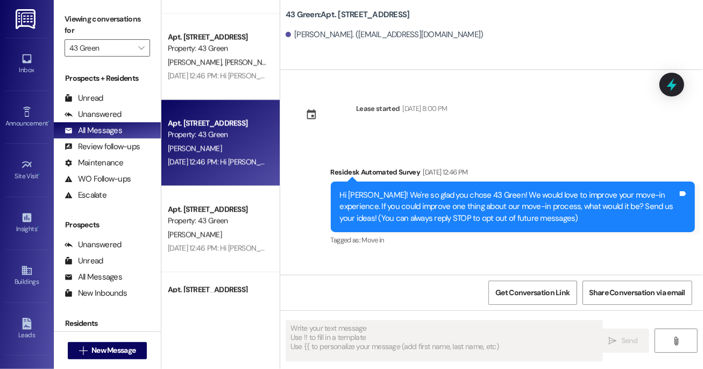
type textarea "Fetching suggested responses. Please feel free to read through the conversation…"
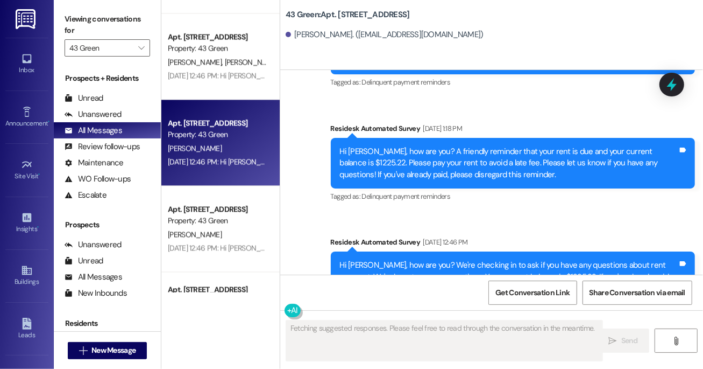
scroll to position [1231, 0]
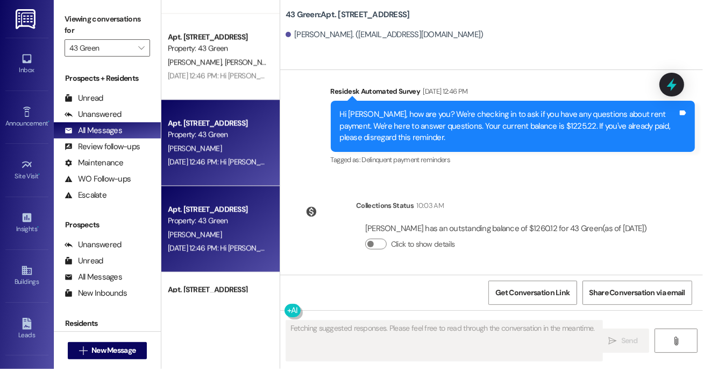
click at [192, 260] on div "Apt. 906, Phase 1 [STREET_ADDRESS] Property: [STREET_ADDRESS] Thomas [DATE] 12:…" at bounding box center [220, 229] width 118 height 86
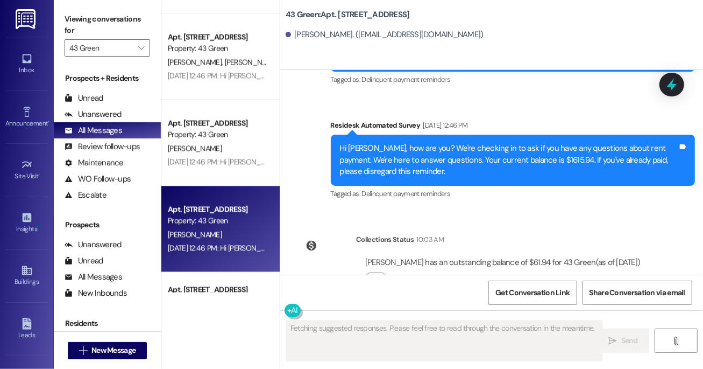
scroll to position [3447, 0]
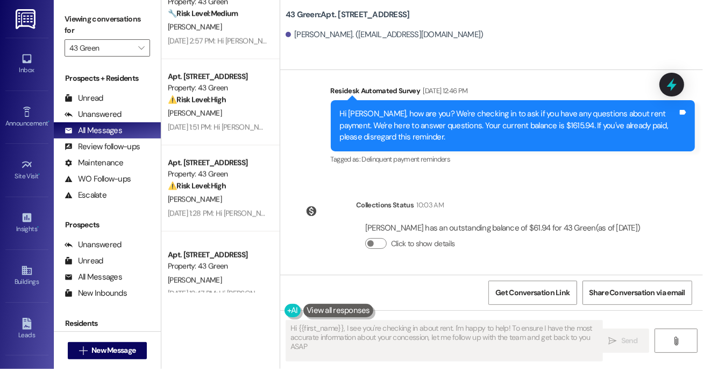
type textarea "Hi {{first_name}}, I see you're checking in about rent. I'm happy to help! To e…"
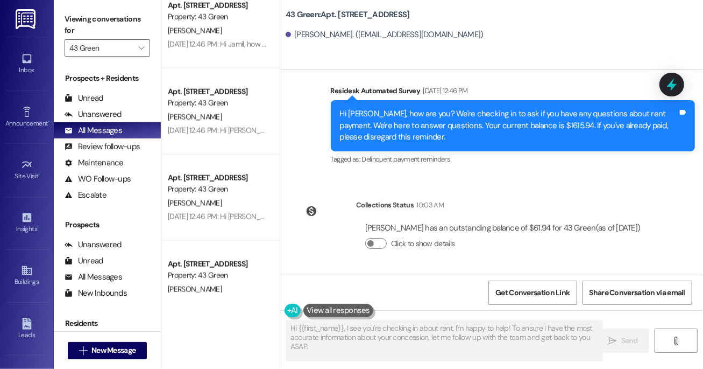
scroll to position [4098, 0]
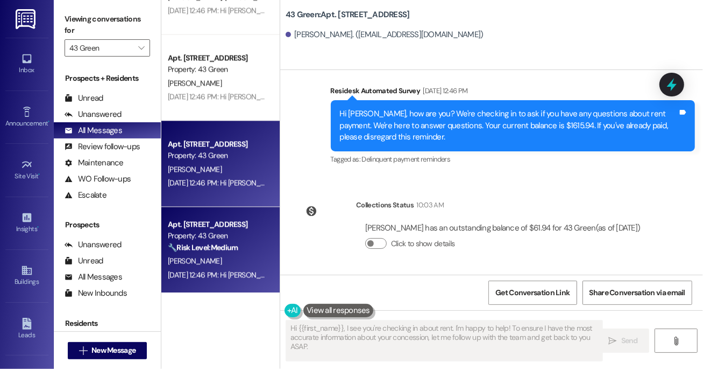
click at [198, 246] on strong "🔧 Risk Level: Medium" at bounding box center [203, 247] width 70 height 10
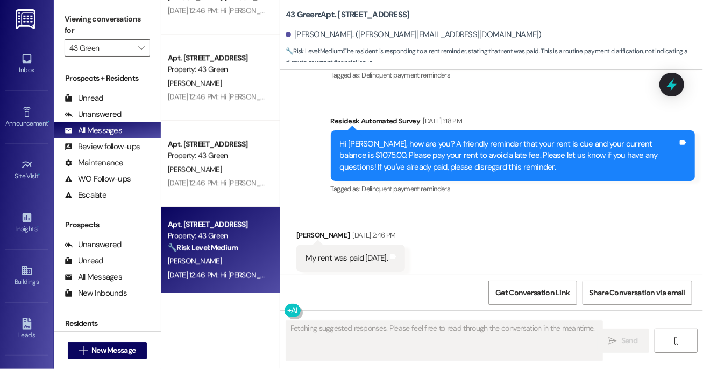
scroll to position [1190, 0]
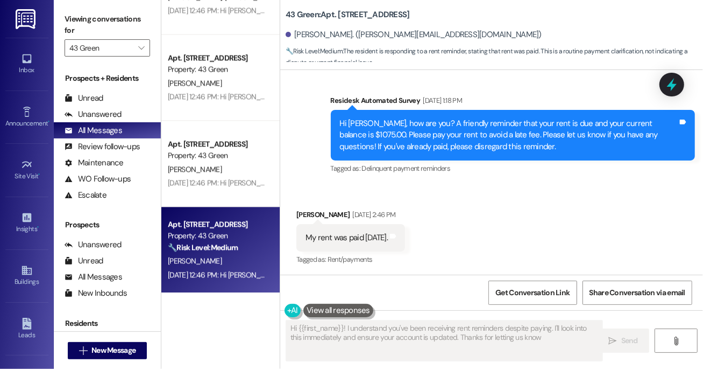
type textarea "Hi {{first_name}}! I understand you've been receiving rent reminders despite pa…"
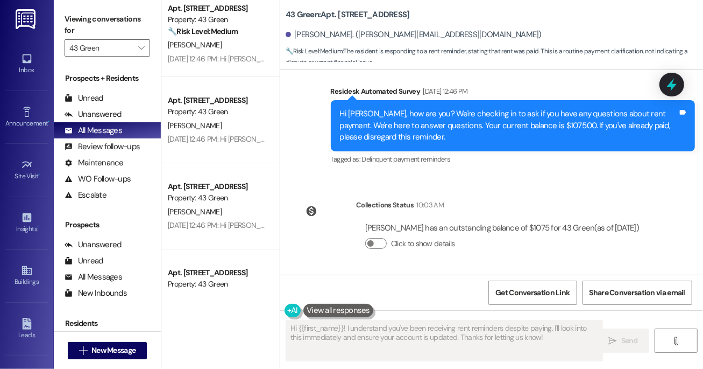
scroll to position [2414, 0]
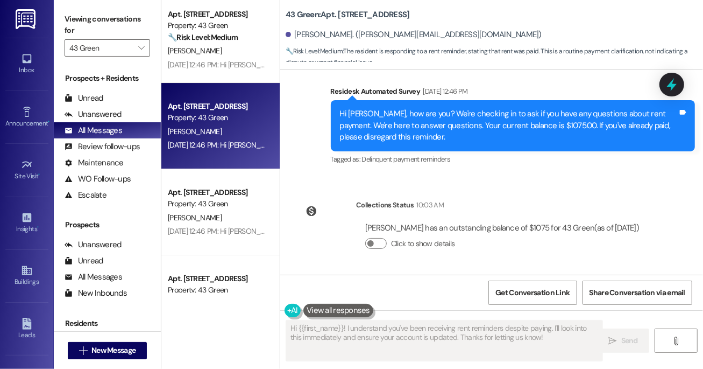
click at [211, 101] on div "Apt. [STREET_ADDRESS]" at bounding box center [218, 106] width 100 height 11
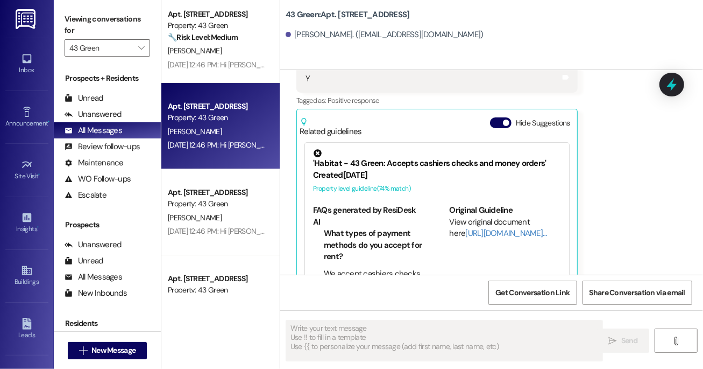
scroll to position [272, 0]
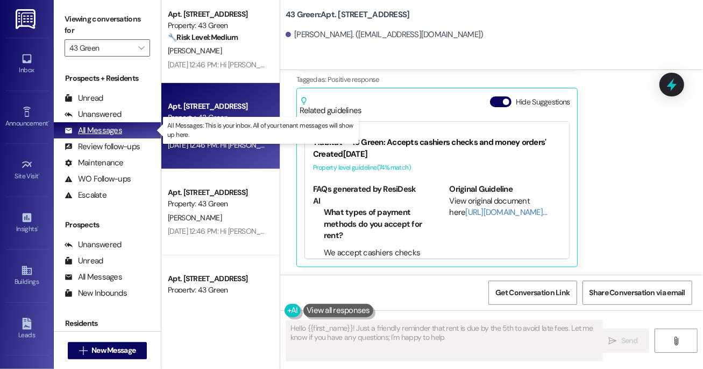
type textarea "Hello {{first_name}}! Just a friendly reminder that rent is due by the 5th to a…"
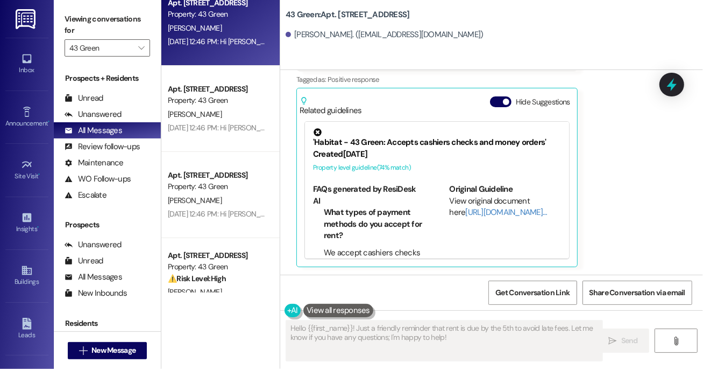
scroll to position [2674, 0]
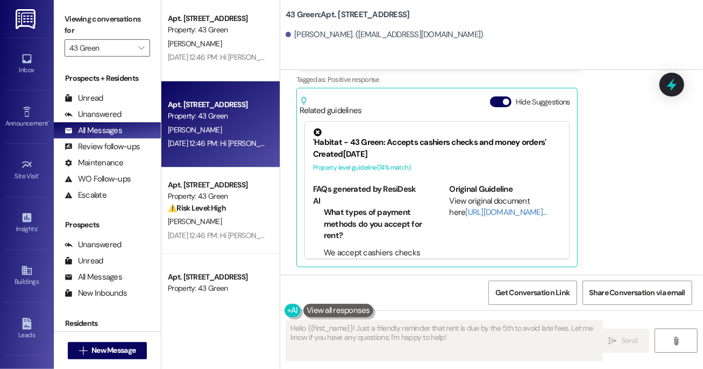
click at [209, 160] on div "Apt. 204, Phase 2 [STREET_ADDRESS] Property: [GEOGRAPHIC_DATA][PERSON_NAME] [DA…" at bounding box center [220, 124] width 118 height 86
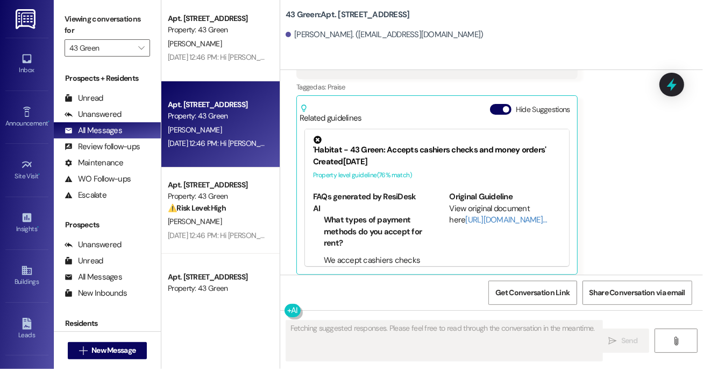
scroll to position [1005, 0]
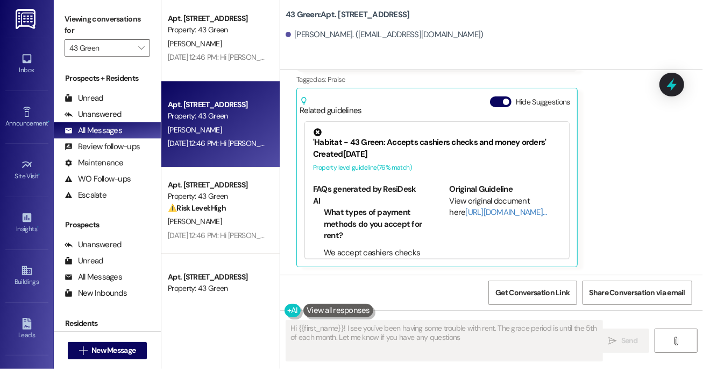
type textarea "Hi {{first_name}}! I see you've been having some trouble with rent. The grace p…"
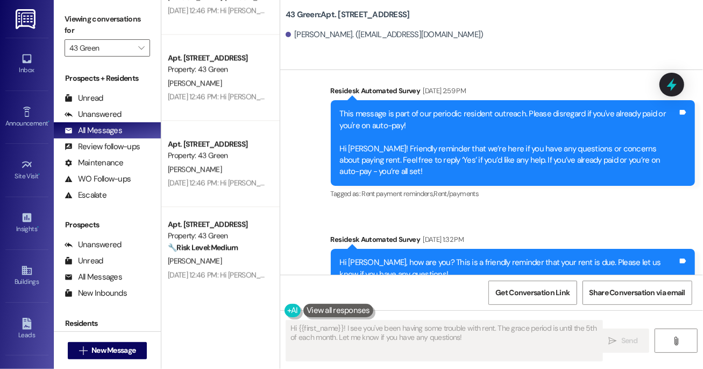
scroll to position [1705, 0]
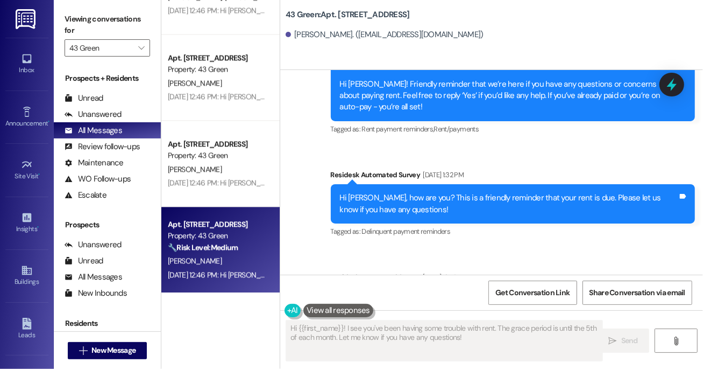
click at [194, 233] on div "Property: 43 Green" at bounding box center [218, 235] width 100 height 11
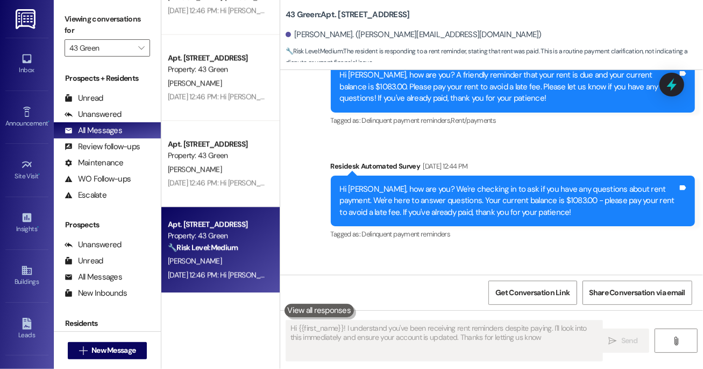
type textarea "Hi {{first_name}}! I understand you've been receiving rent reminders despite pa…"
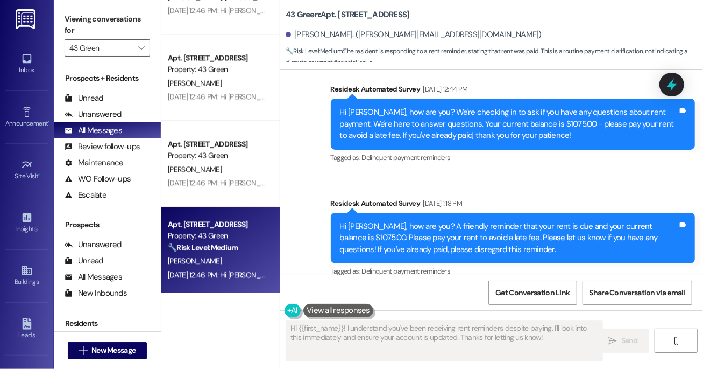
scroll to position [1517, 0]
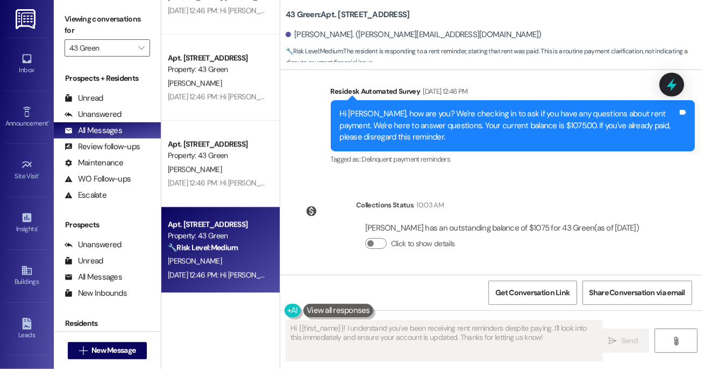
click at [326, 206] on div at bounding box center [327, 211] width 54 height 24
click at [200, 306] on div "Apt. 508, Phase 1 [STREET_ADDRESS] Property: [STREET_ADDRESS][PERSON_NAME] [DAT…" at bounding box center [220, 184] width 118 height 369
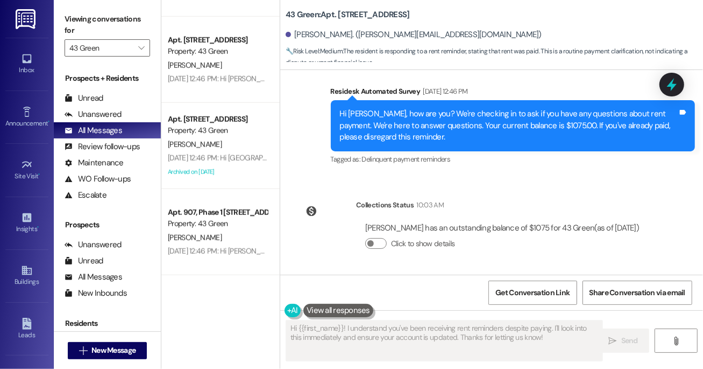
scroll to position [3239, 0]
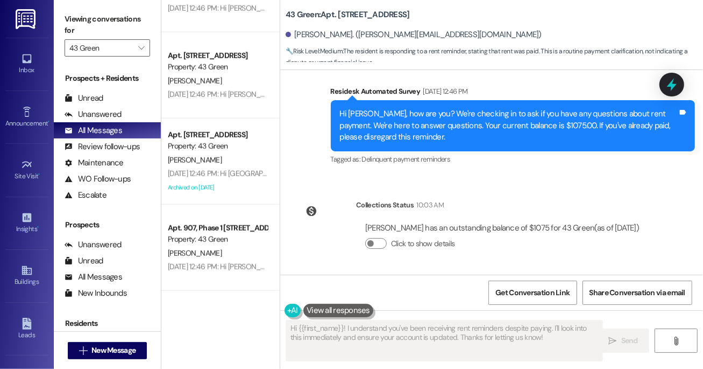
click at [214, 154] on div "[PERSON_NAME]" at bounding box center [218, 159] width 102 height 13
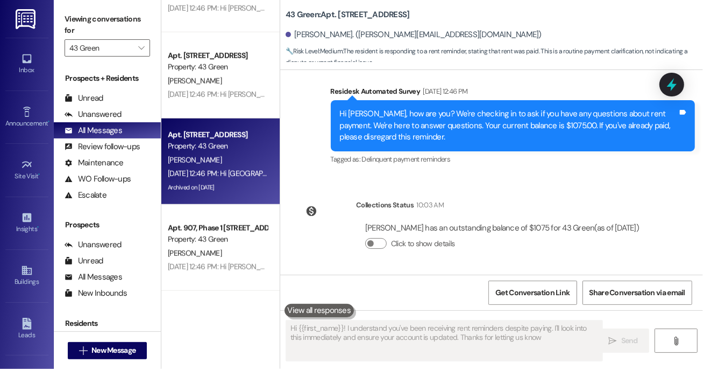
type textarea "Hi {{first_name}}! I understand you've been receiving rent reminders despite pa…"
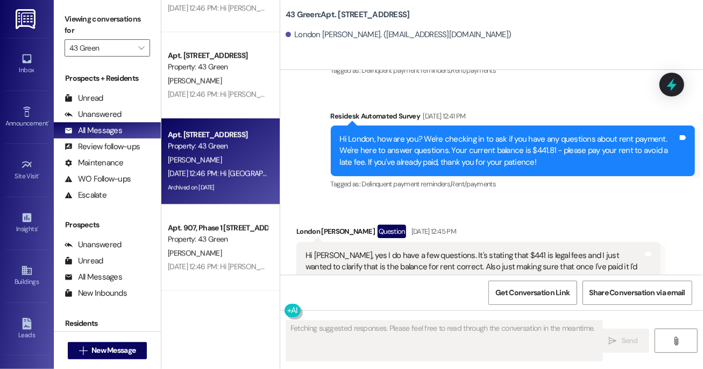
scroll to position [2405, 0]
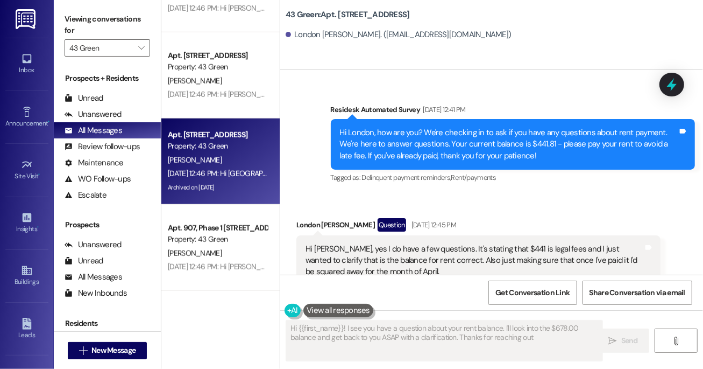
type textarea "Hi {{first_name}}! I see you have a question about your rent balance. I'll look…"
